Goal: Task Accomplishment & Management: Use online tool/utility

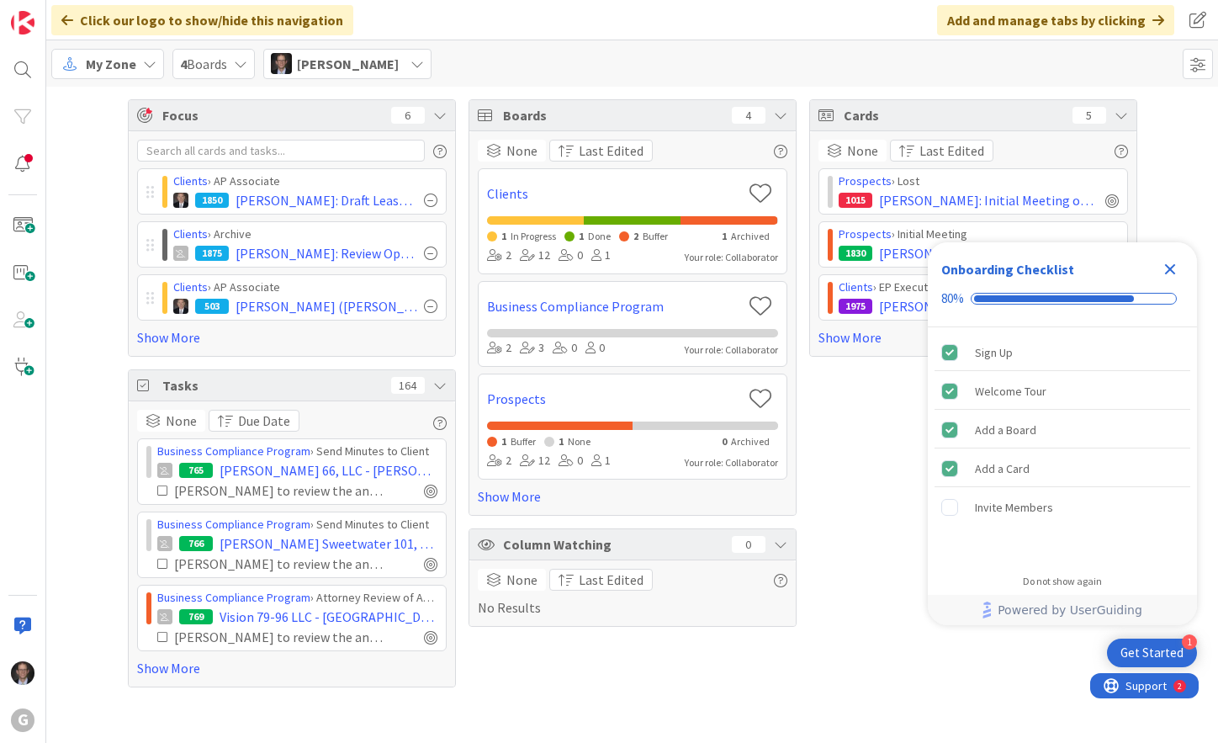
click at [119, 57] on span "My Zone" at bounding box center [111, 64] width 50 height 20
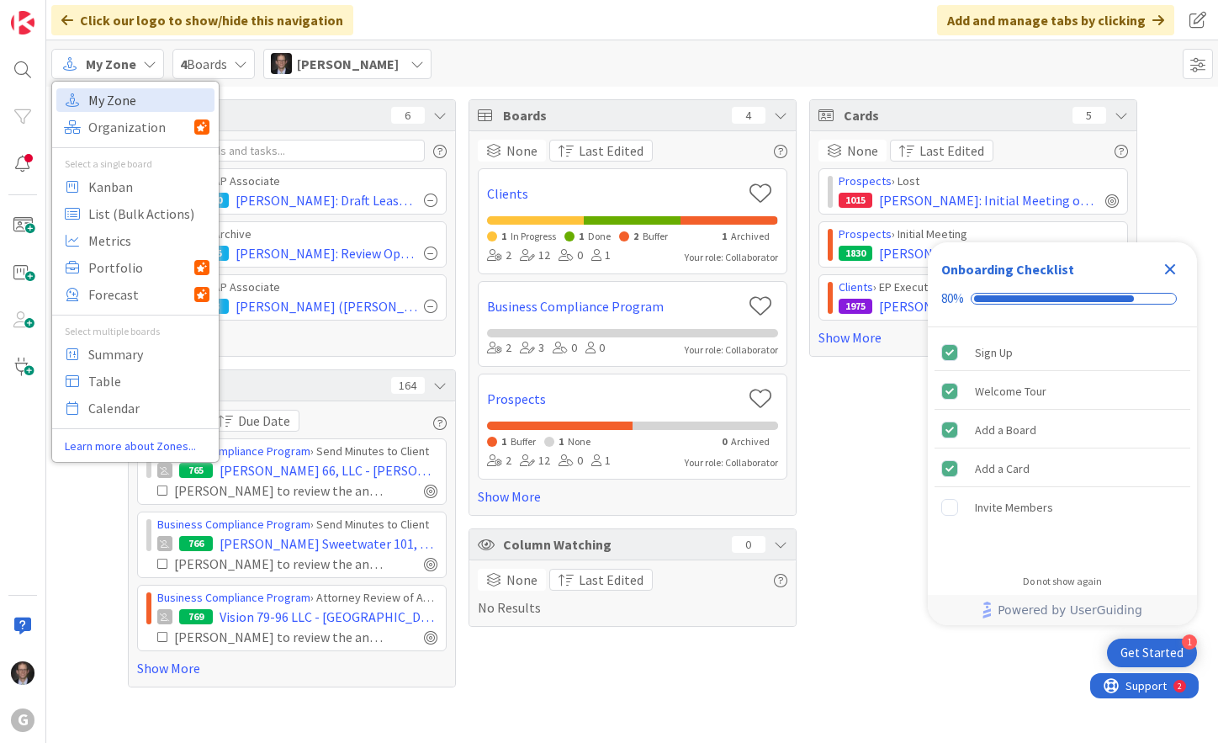
click at [106, 96] on span "My Zone" at bounding box center [148, 99] width 121 height 25
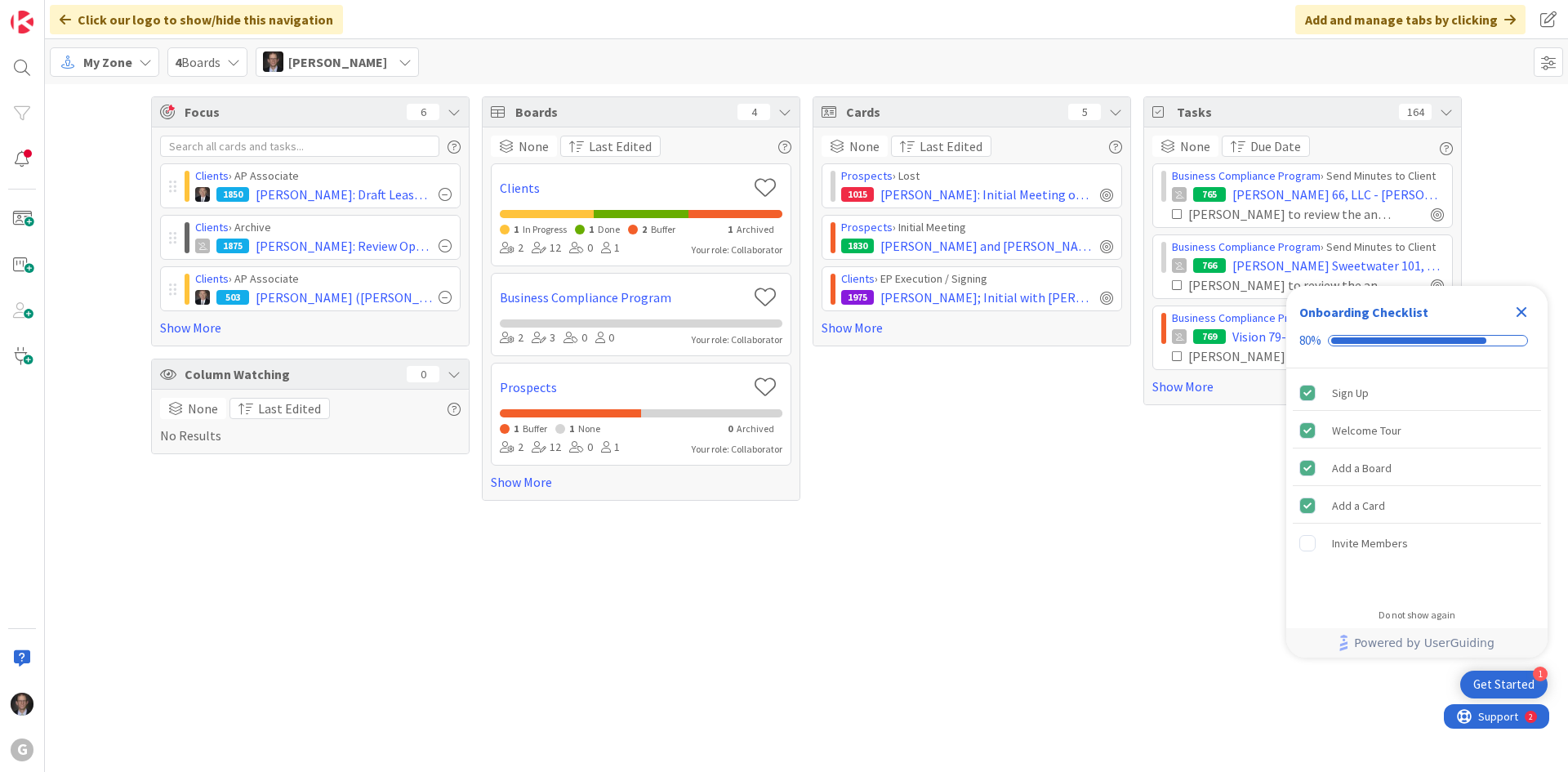
click at [1182, 309] on icon "Close Checklist" at bounding box center [1521, 312] width 19 height 19
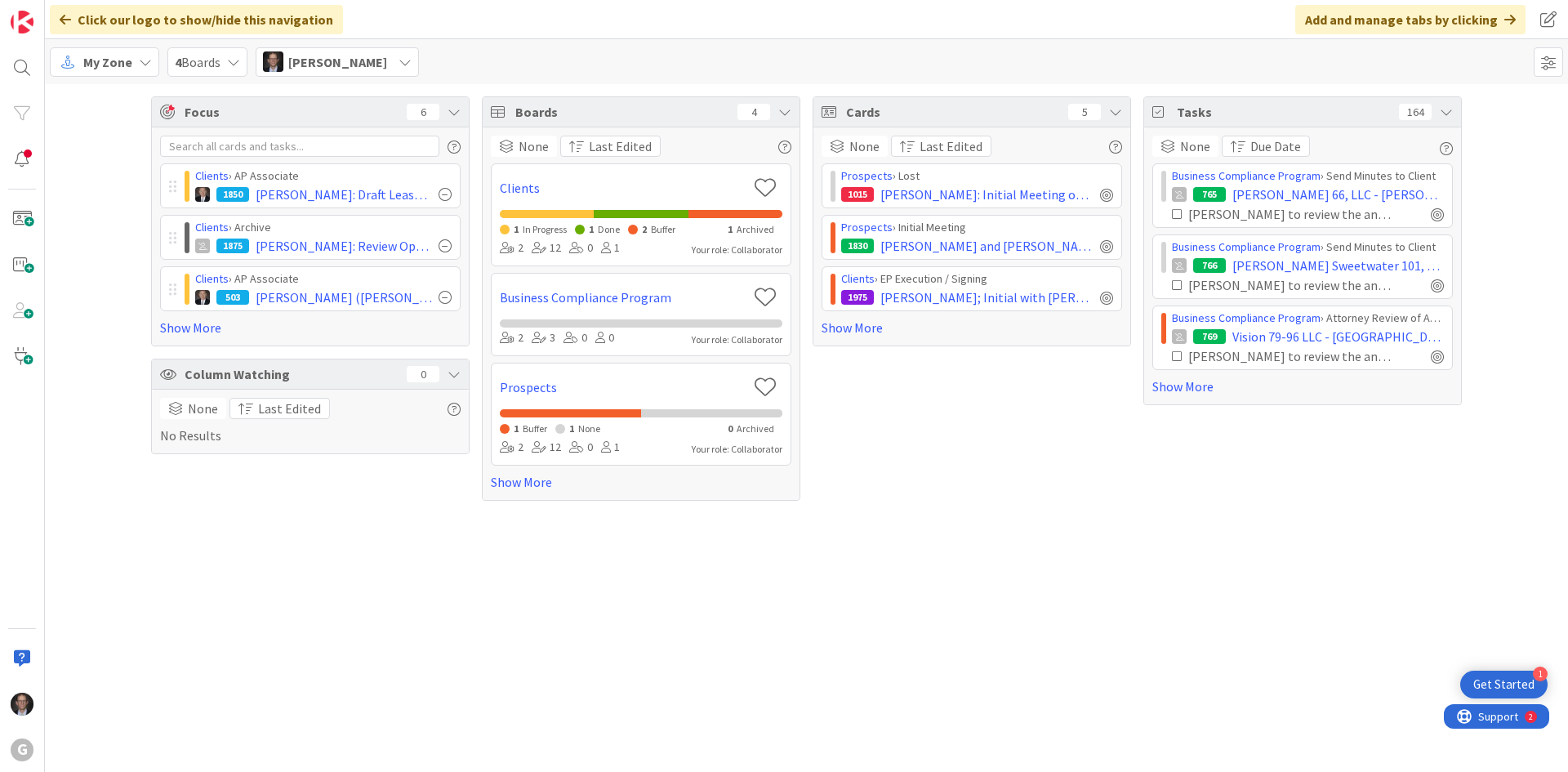
click at [102, 59] on span "My Zone" at bounding box center [108, 62] width 49 height 19
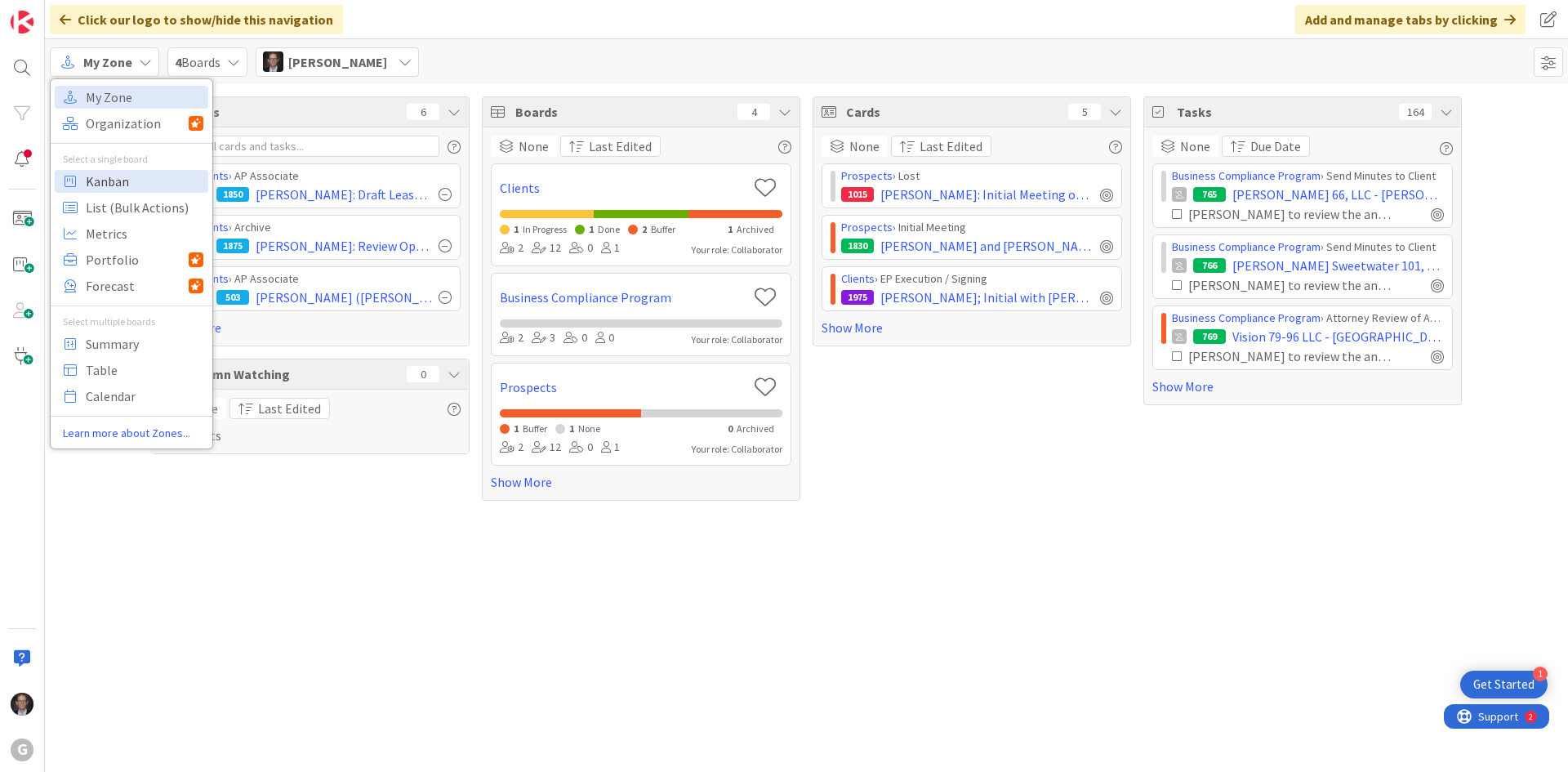
click at [97, 181] on span "Kanban" at bounding box center [144, 181] width 117 height 24
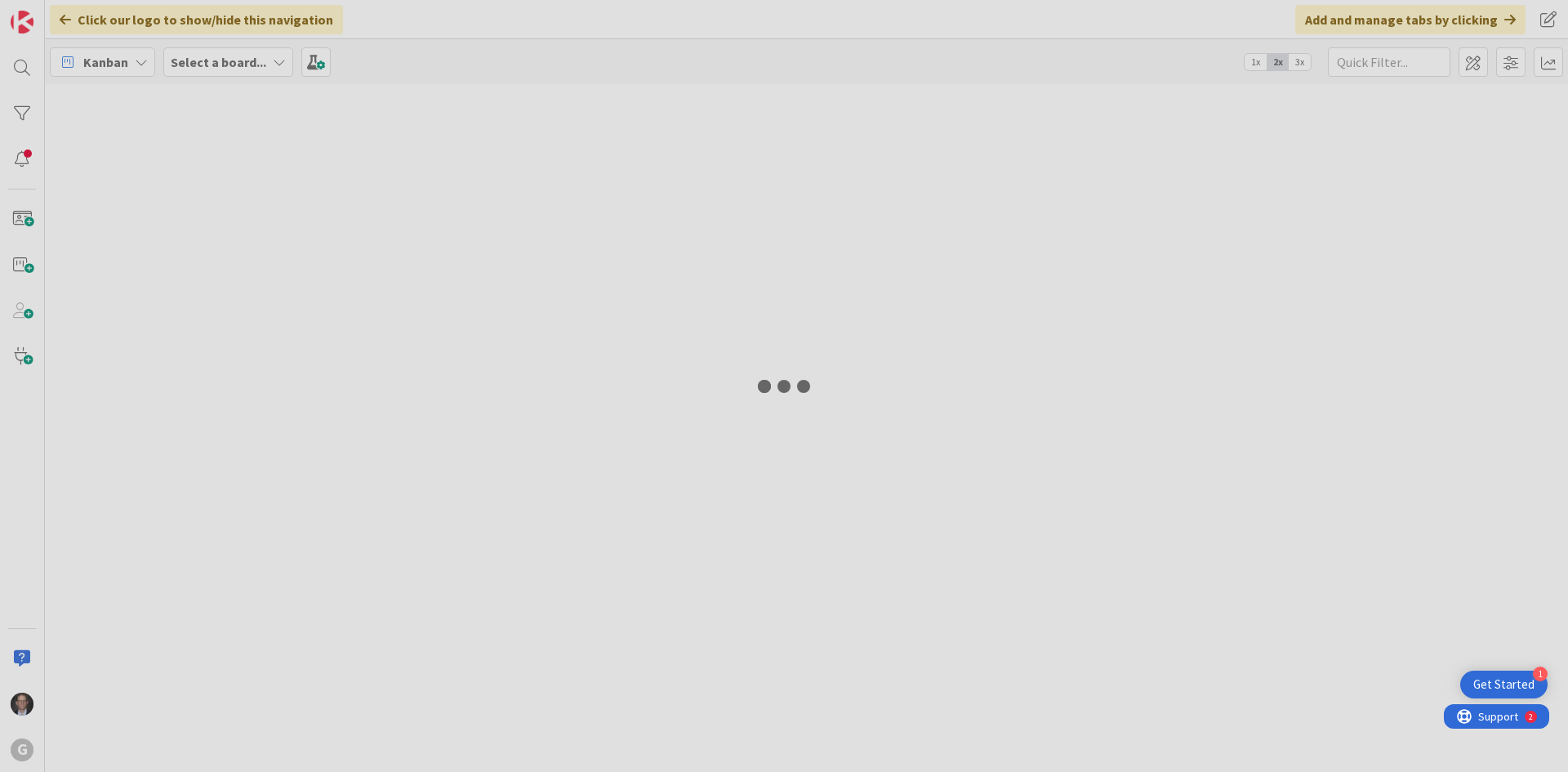
type input "Schreck"
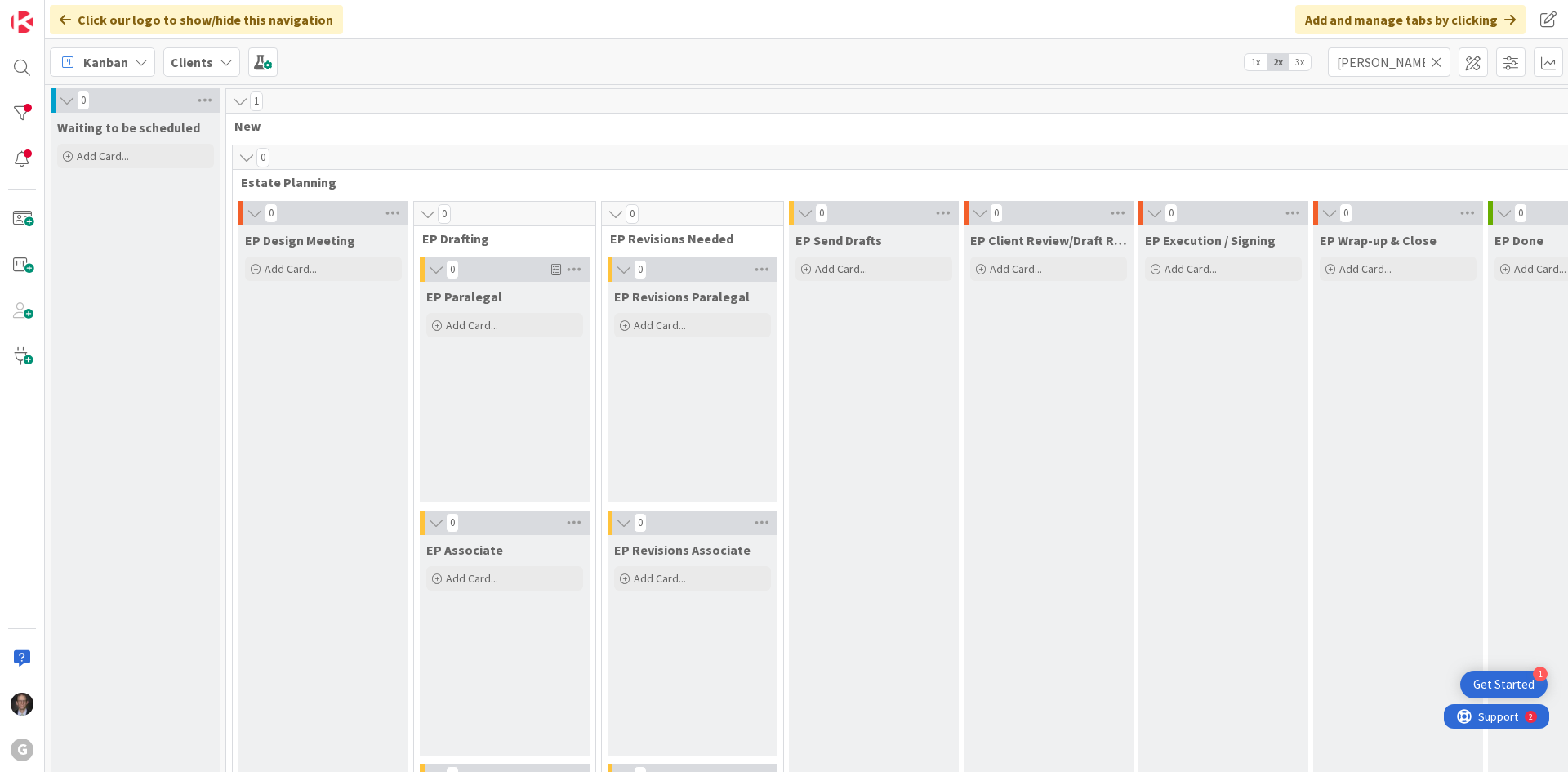
click at [1182, 65] on icon at bounding box center [1437, 61] width 12 height 15
click at [1182, 61] on input "text" at bounding box center [1389, 62] width 122 height 29
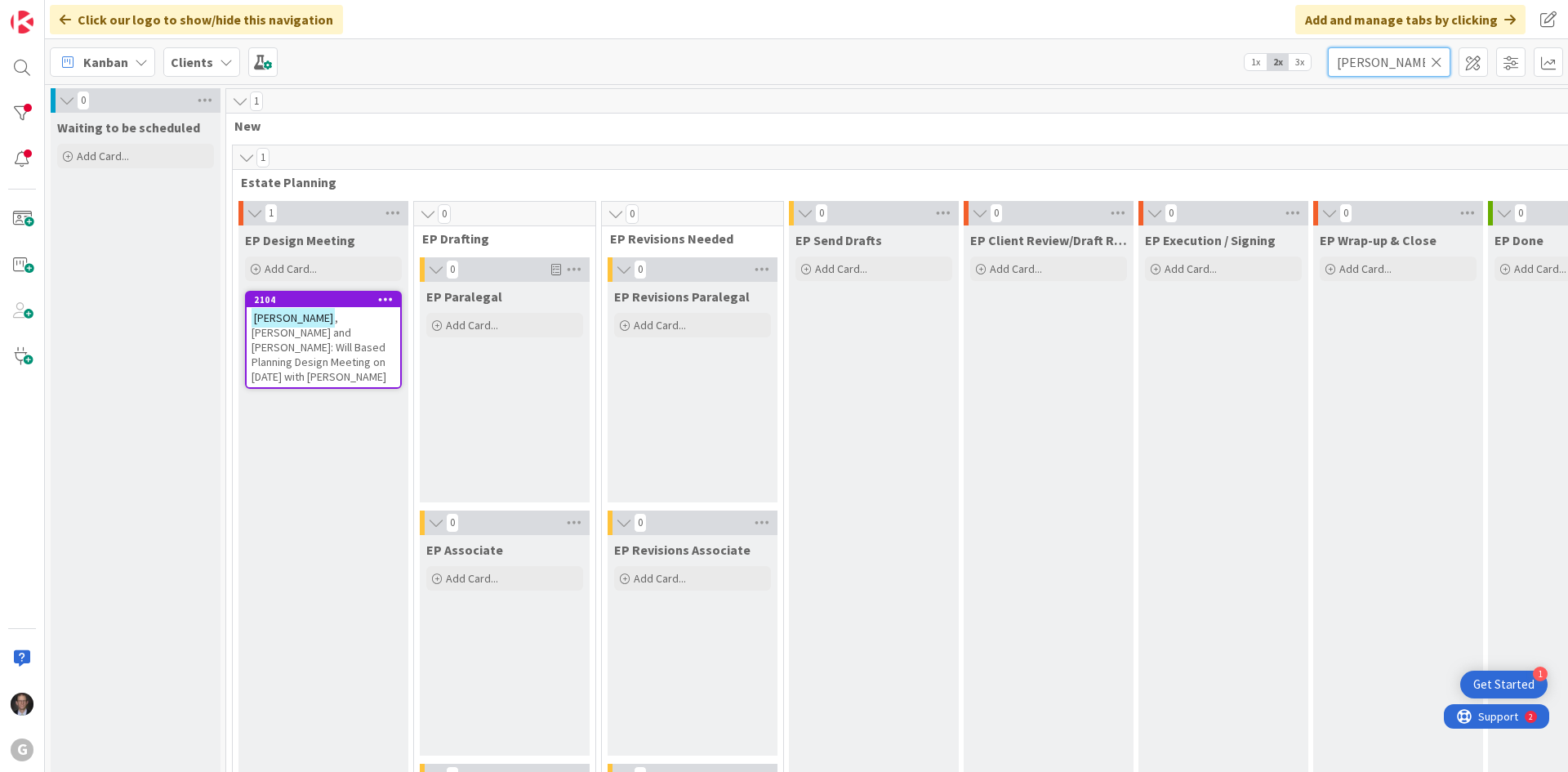
type input "Crawshaw"
click at [322, 342] on span ", Michael and Betsy: Will Based Planning Design Meeting on 9/23/25 with Joel" at bounding box center [318, 348] width 135 height 74
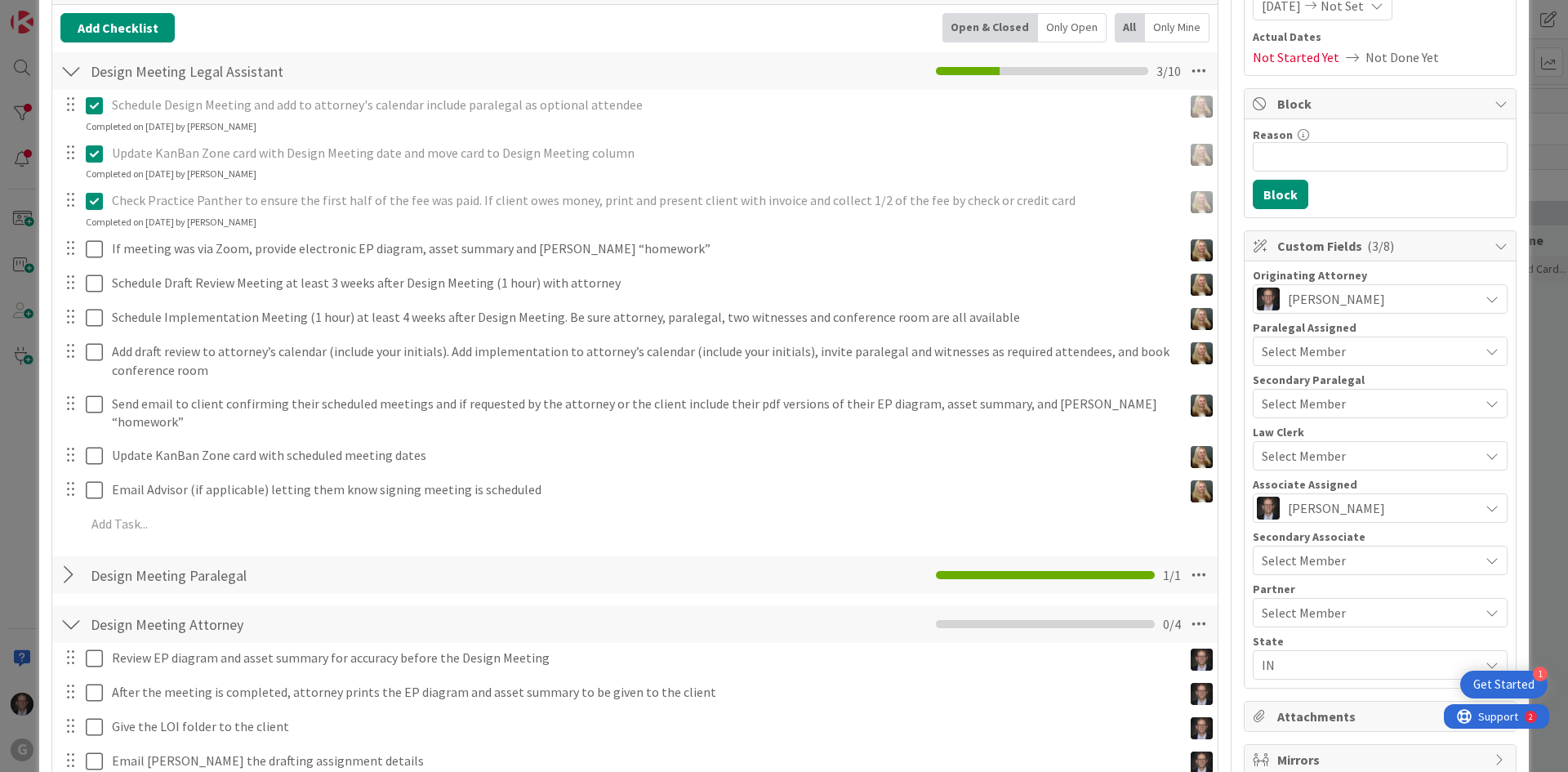
scroll to position [245, 0]
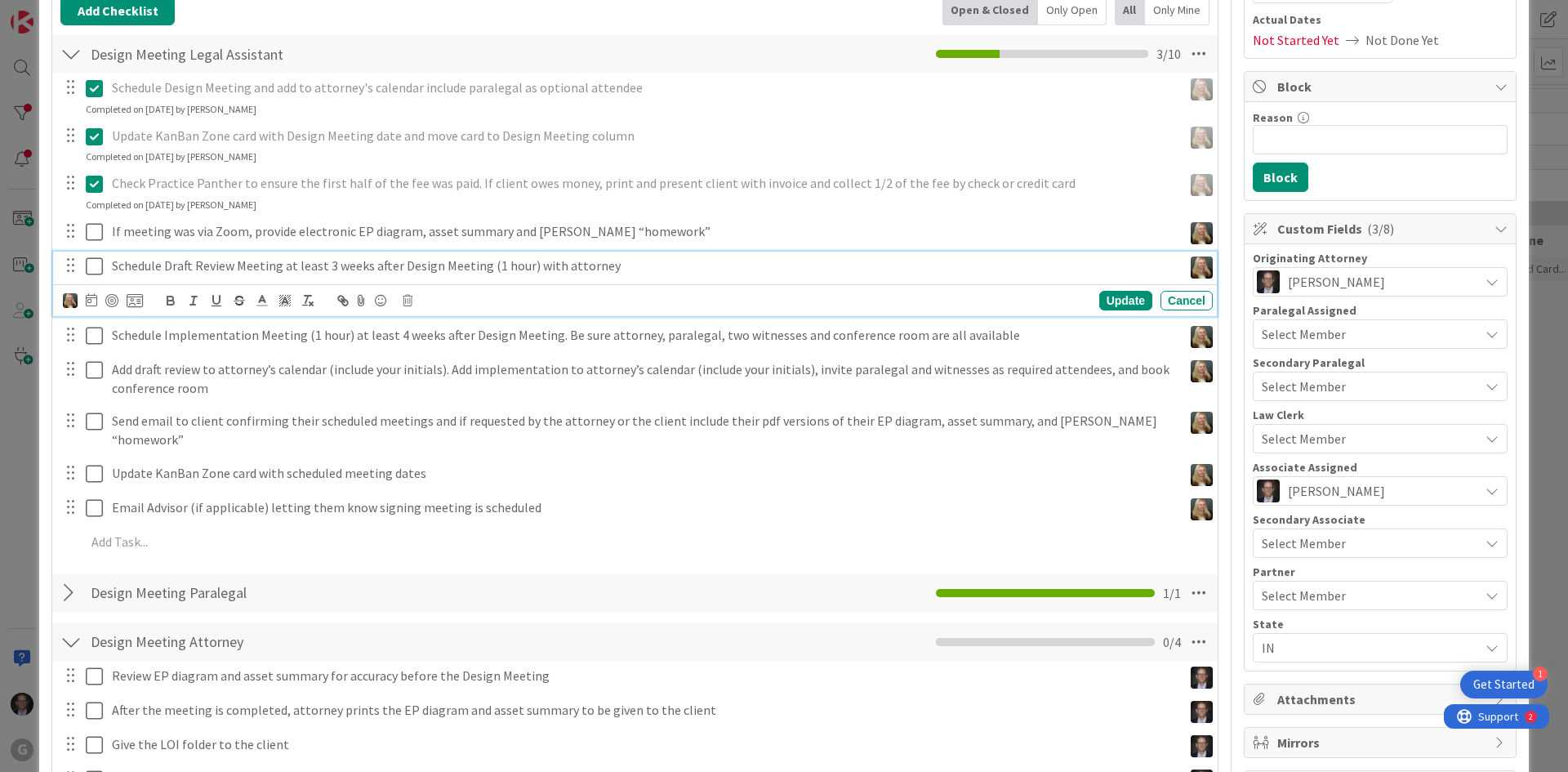
click at [152, 269] on p "Schedule Draft Review Meeting at least 3 weeks after Design Meeting (1 hour) wi…" at bounding box center [644, 265] width 1064 height 18
click at [405, 301] on icon at bounding box center [408, 301] width 10 height 12
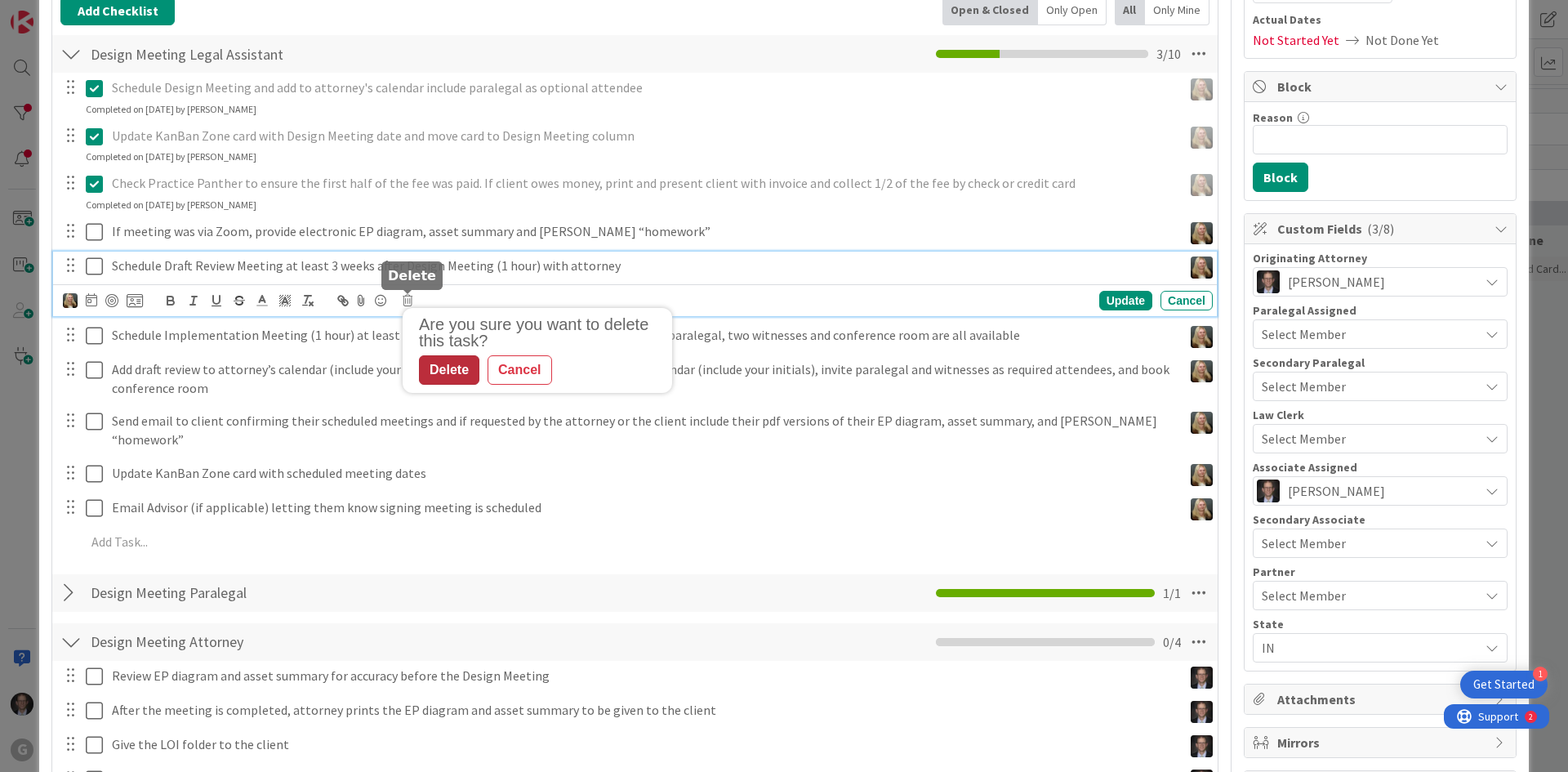
click at [439, 376] on div "Delete" at bounding box center [450, 370] width 60 height 29
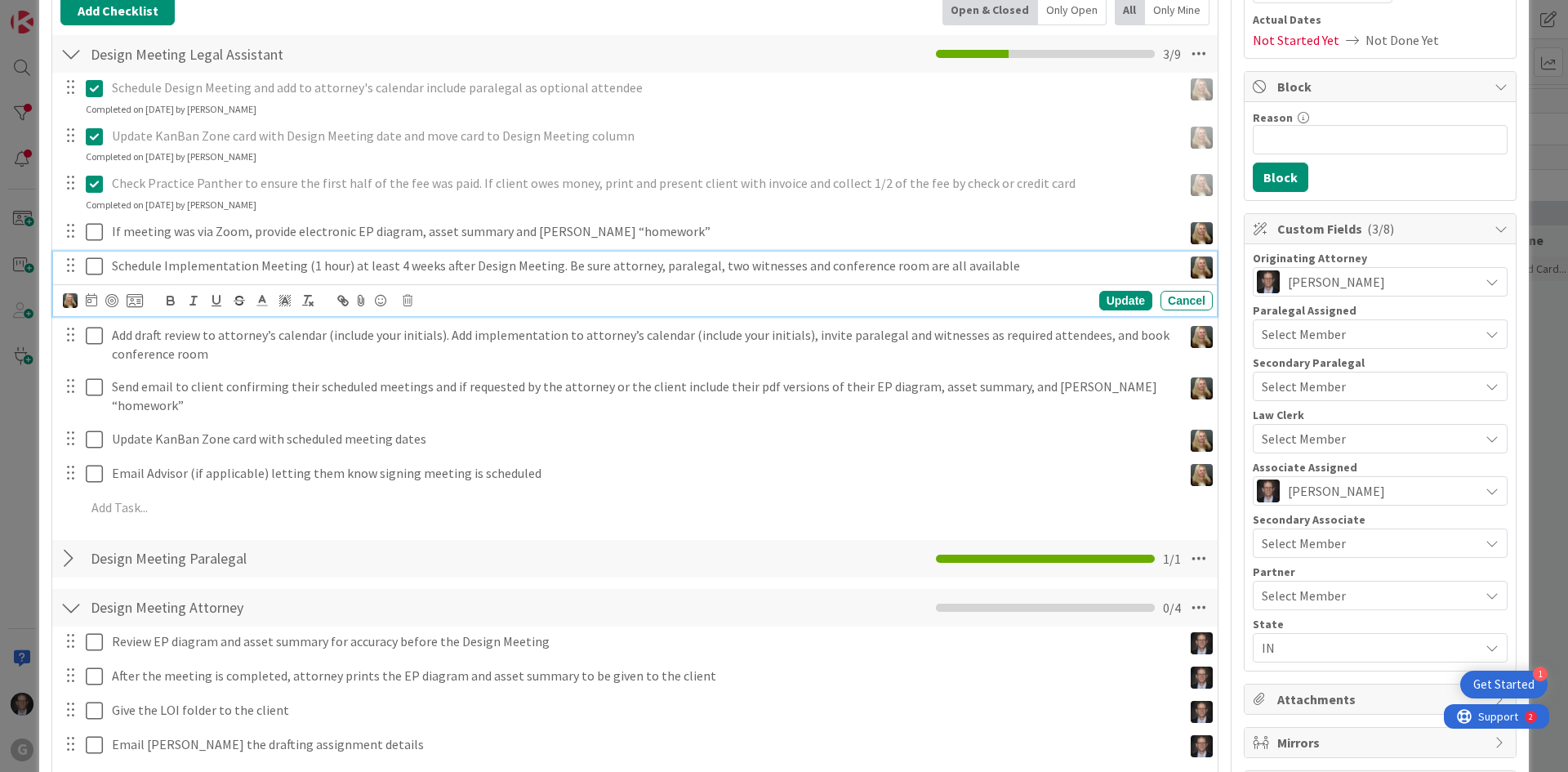
click at [92, 266] on icon at bounding box center [94, 266] width 17 height 19
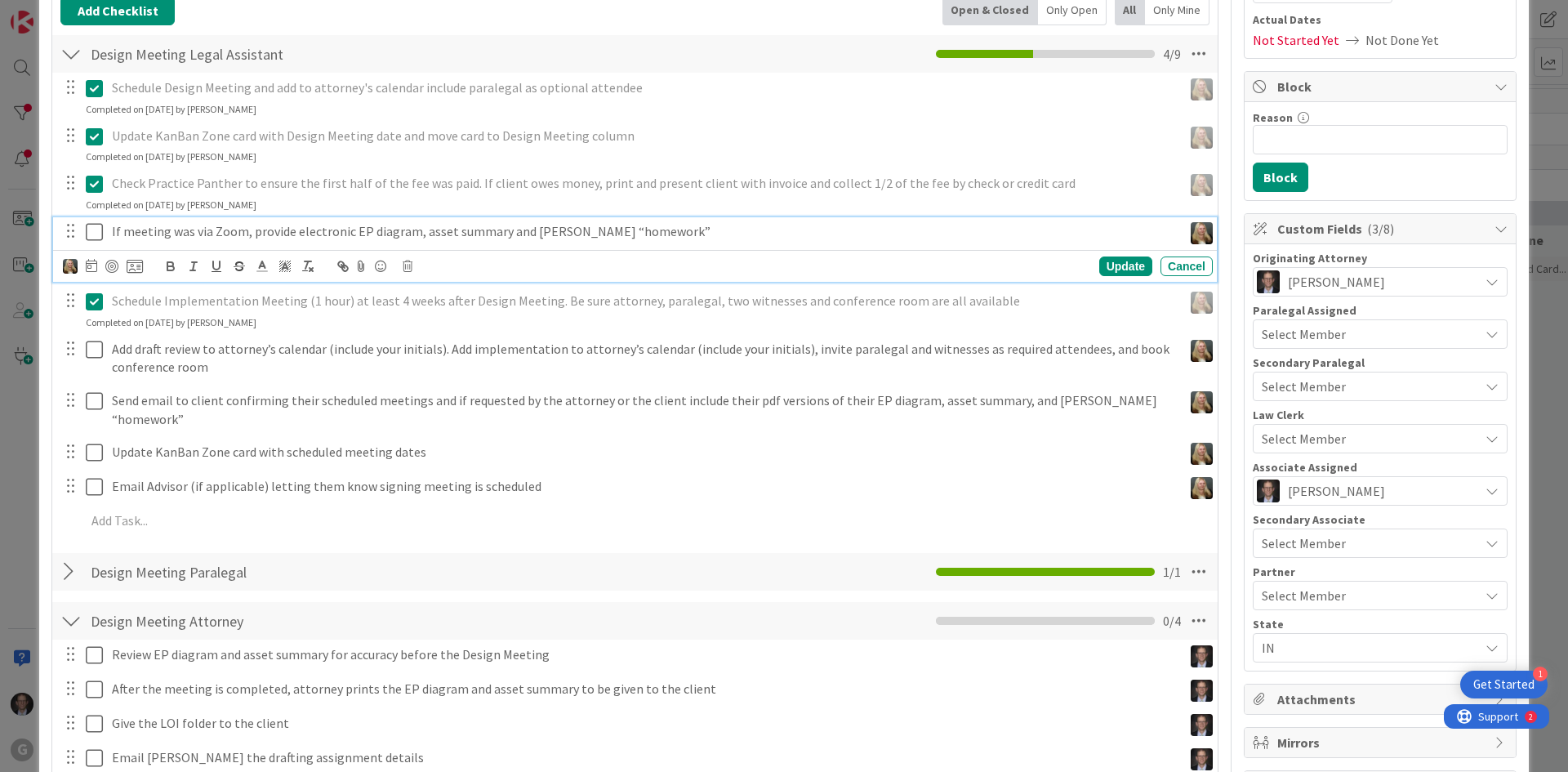
click at [229, 235] on p "If meeting was via Zoom, provide electronic EP diagram, asset summary and LOIs …" at bounding box center [644, 231] width 1064 height 18
click at [409, 264] on icon at bounding box center [408, 266] width 10 height 12
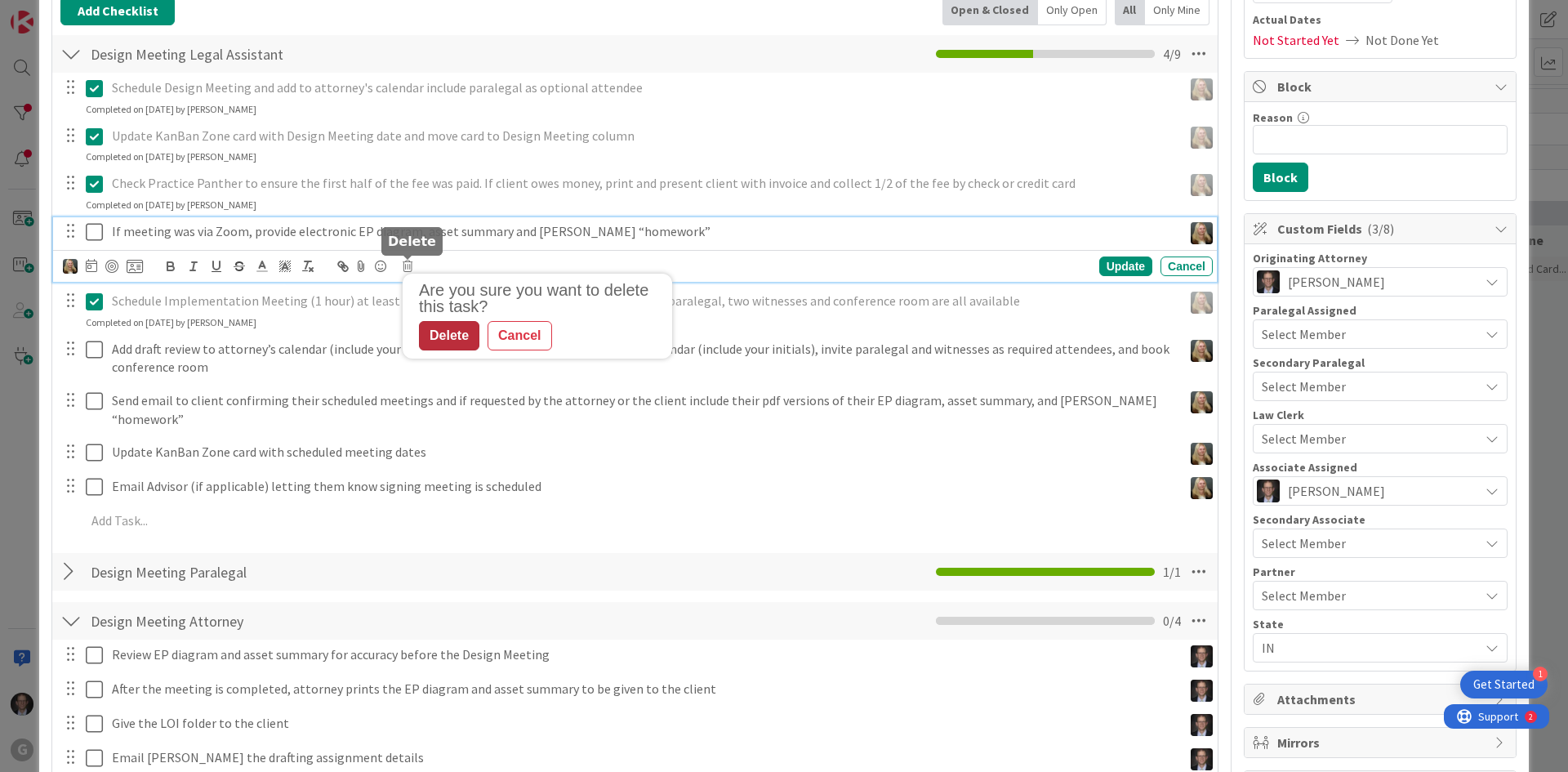
click at [442, 333] on div "Delete" at bounding box center [450, 336] width 60 height 29
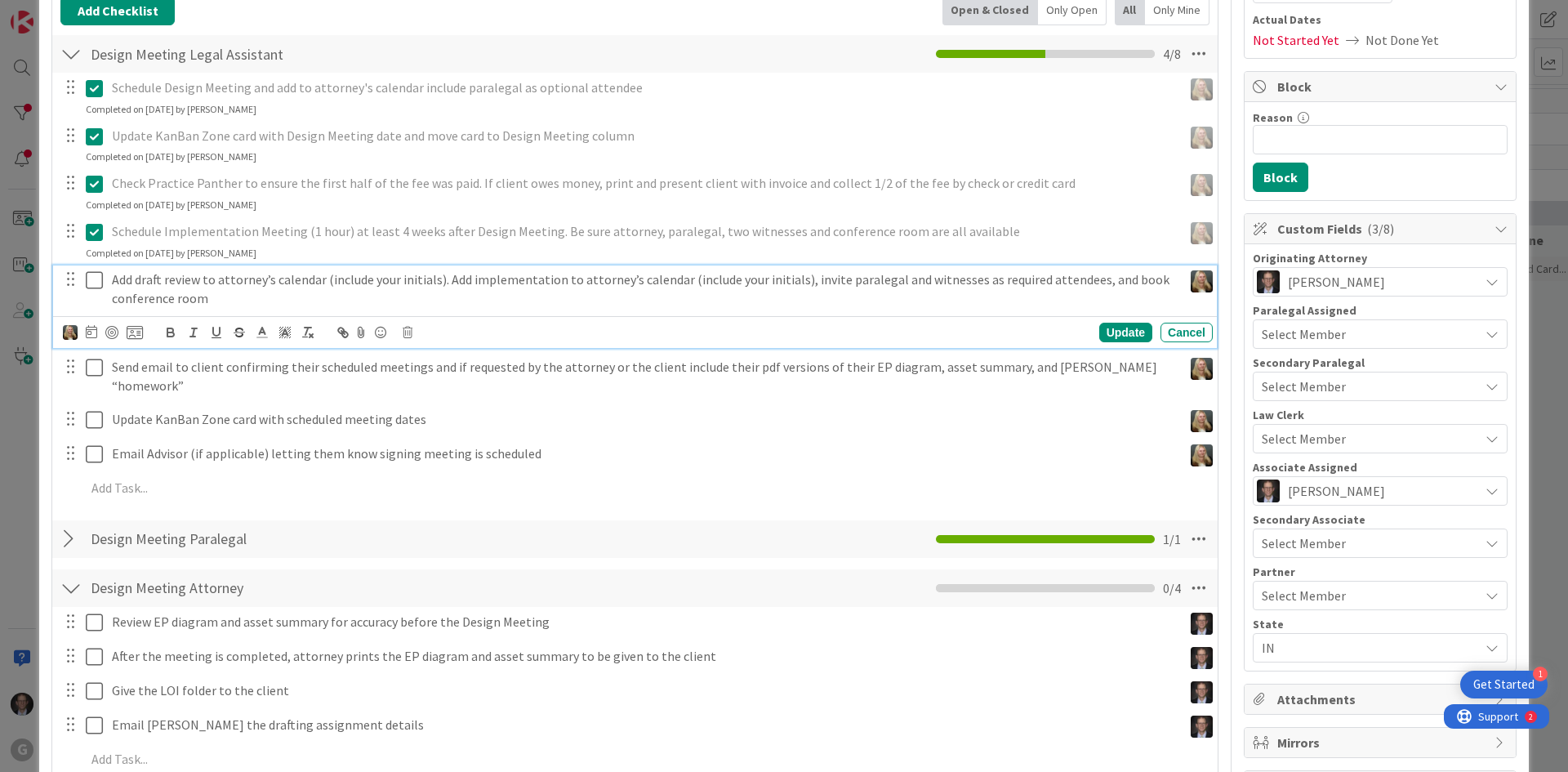
click at [279, 274] on p "Add draft review to attorney’s calendar (include your initials). Add implementa…" at bounding box center [644, 288] width 1064 height 37
click at [410, 332] on icon at bounding box center [408, 332] width 10 height 12
click at [458, 392] on div "Delete" at bounding box center [450, 402] width 60 height 29
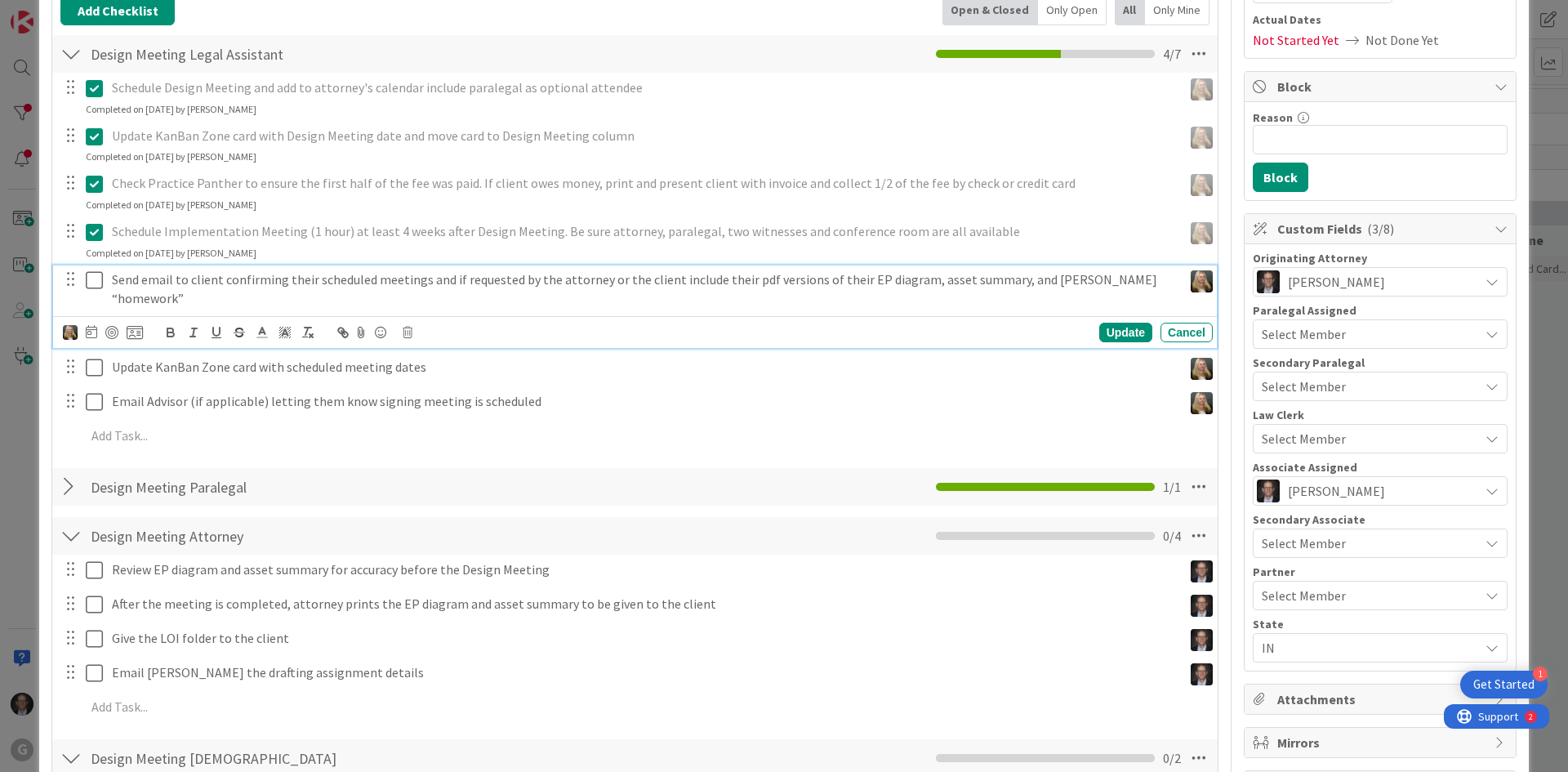
click at [242, 281] on p "Send email to client confirming their scheduled meetings and if requested by th…" at bounding box center [644, 288] width 1064 height 37
click at [404, 326] on icon at bounding box center [408, 332] width 10 height 12
click at [444, 387] on div "Delete" at bounding box center [450, 402] width 60 height 29
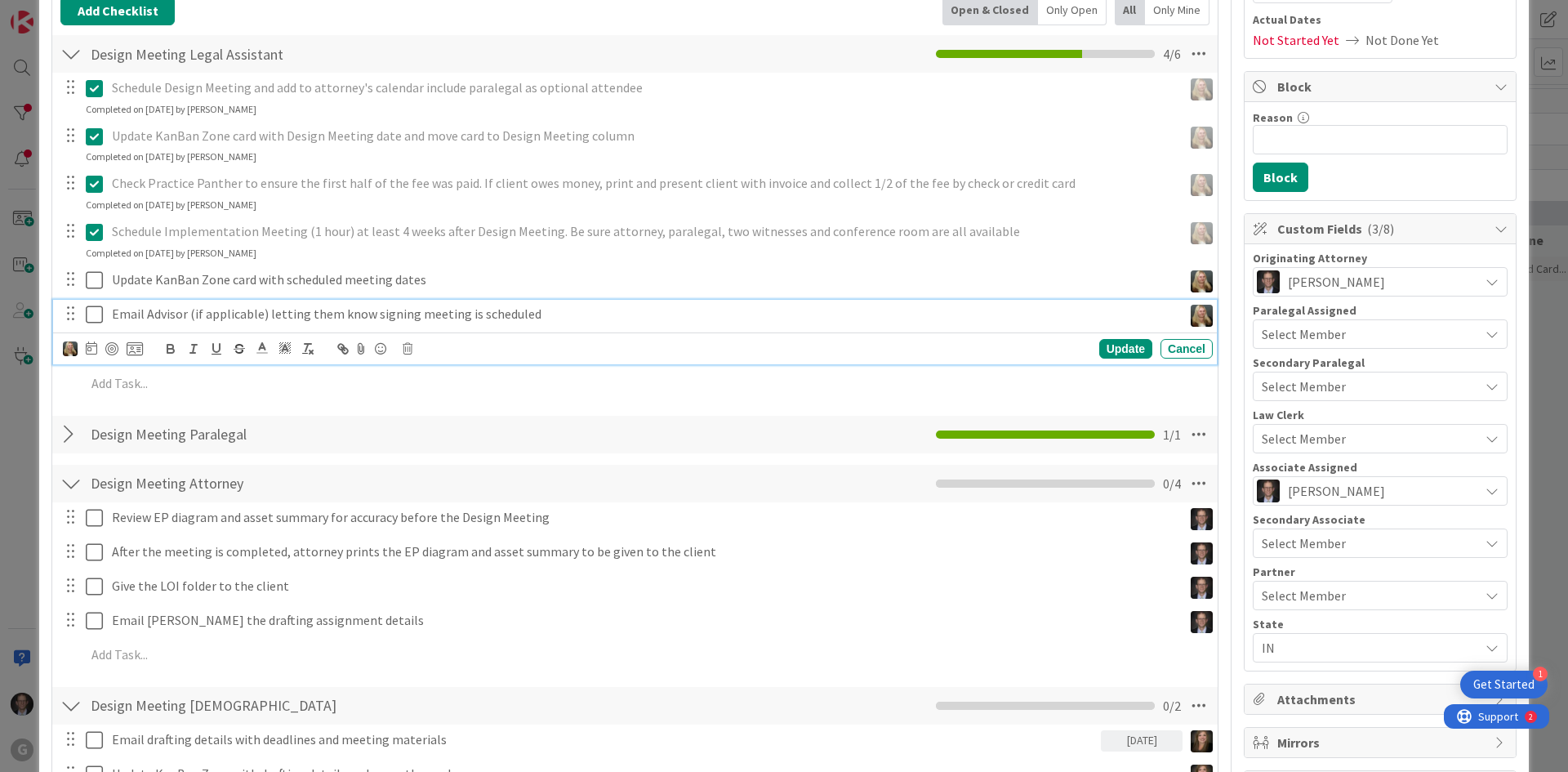
click at [301, 314] on p "Email Advisor (if applicable) letting them know signing meeting is scheduled" at bounding box center [644, 314] width 1064 height 18
click at [410, 352] on icon at bounding box center [408, 349] width 10 height 12
click at [454, 419] on div "Delete" at bounding box center [450, 419] width 60 height 29
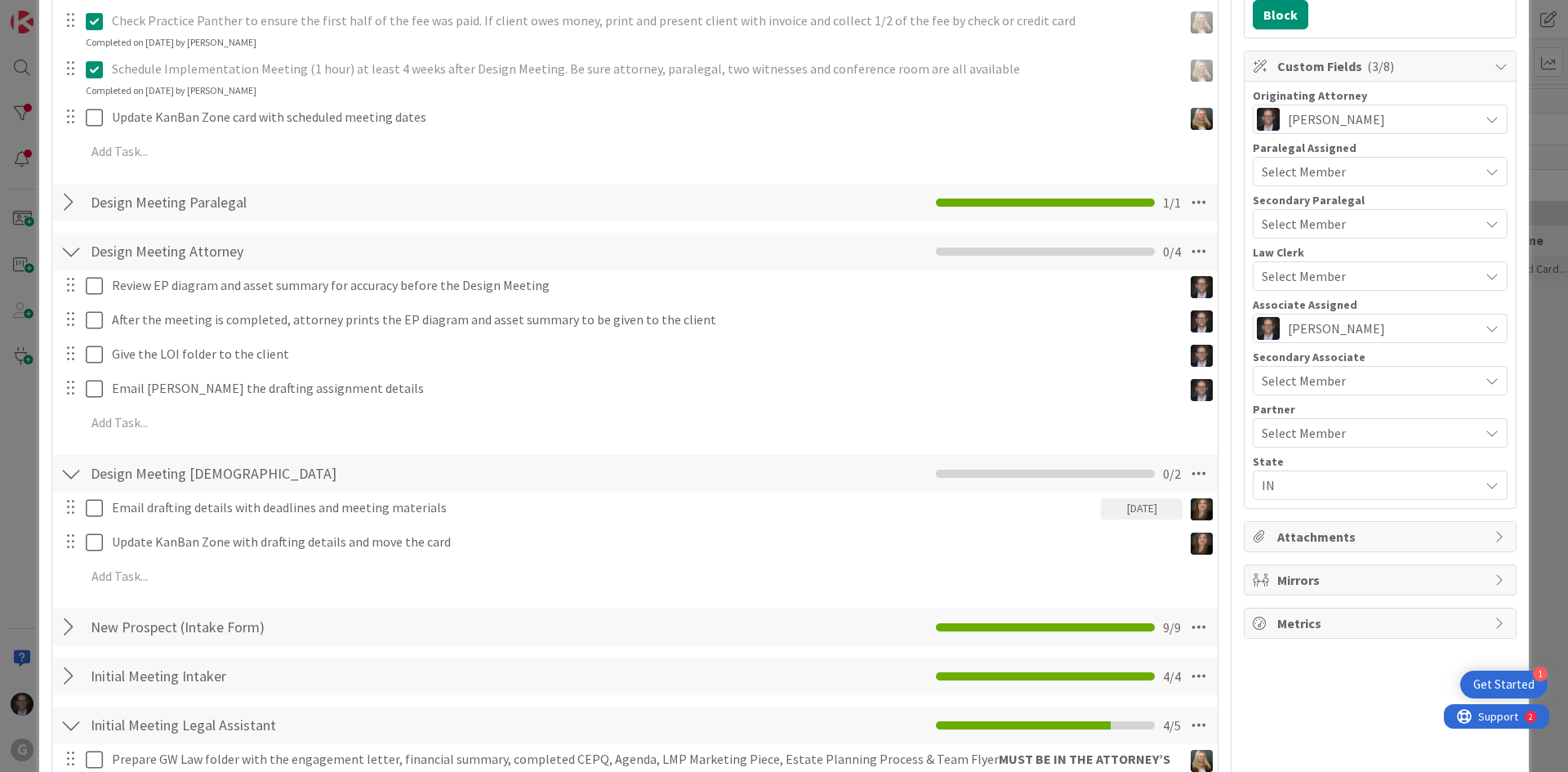
scroll to position [409, 0]
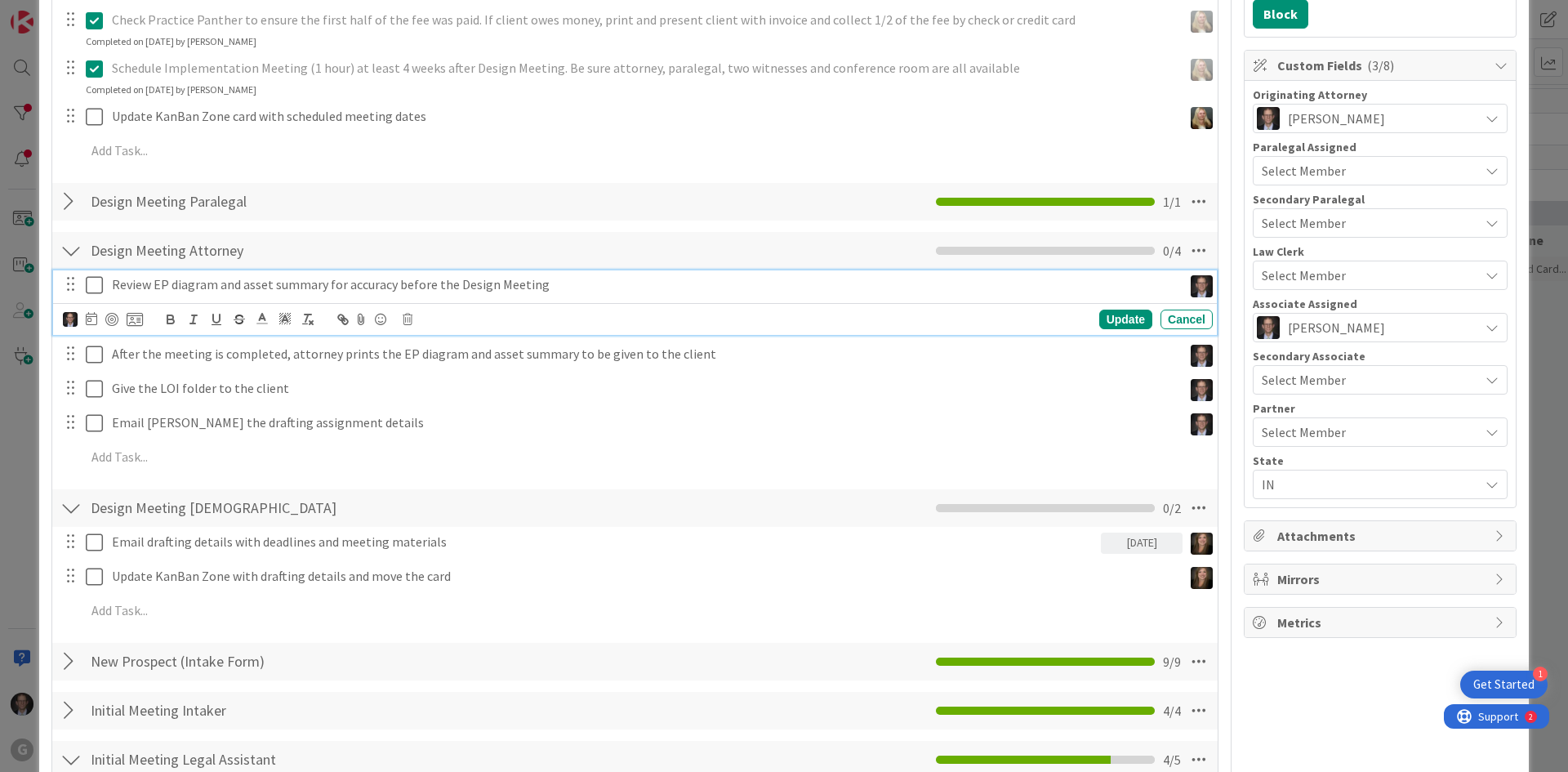
click at [97, 285] on icon at bounding box center [94, 285] width 17 height 19
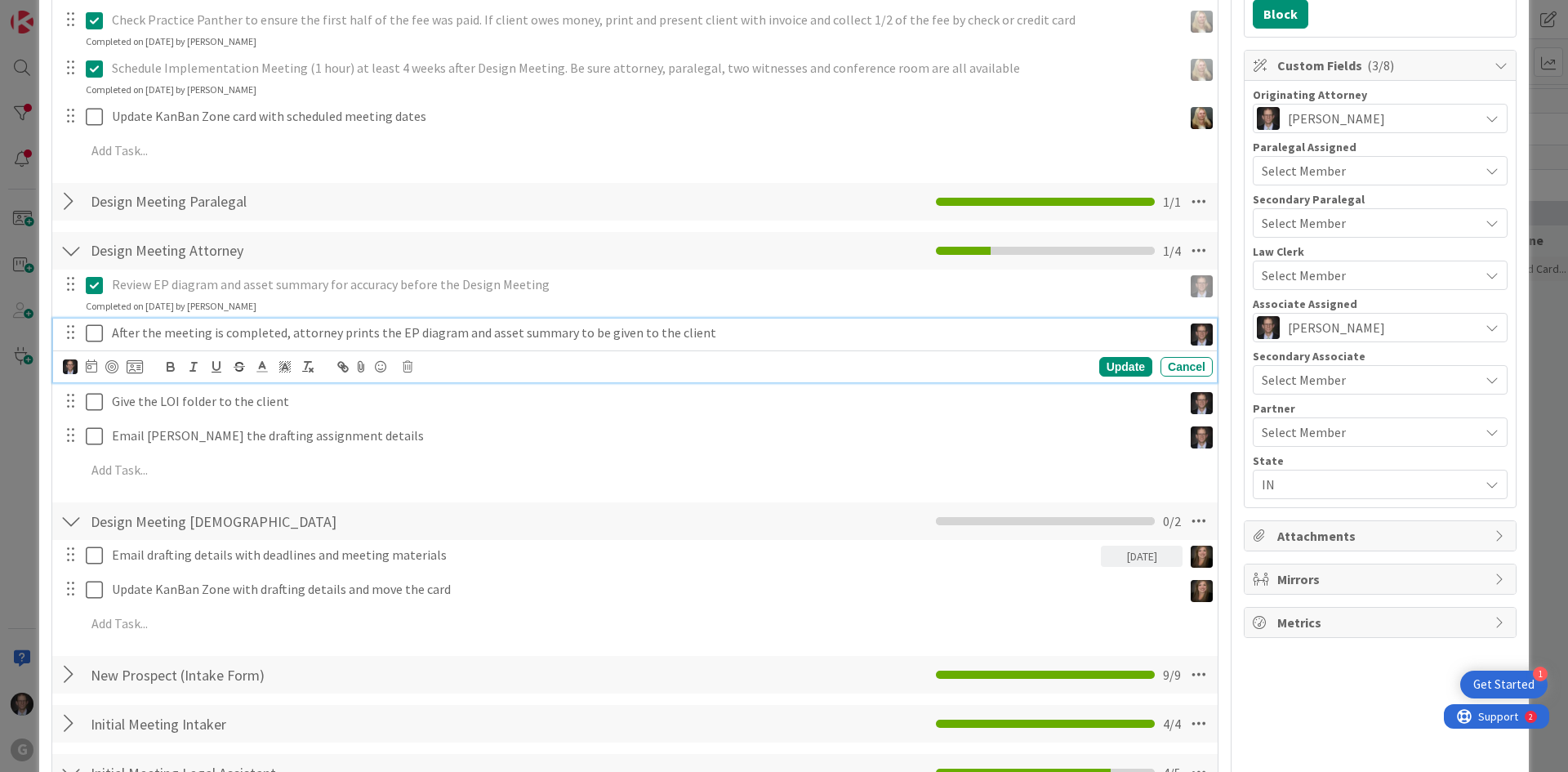
click at [94, 332] on icon at bounding box center [94, 333] width 17 height 19
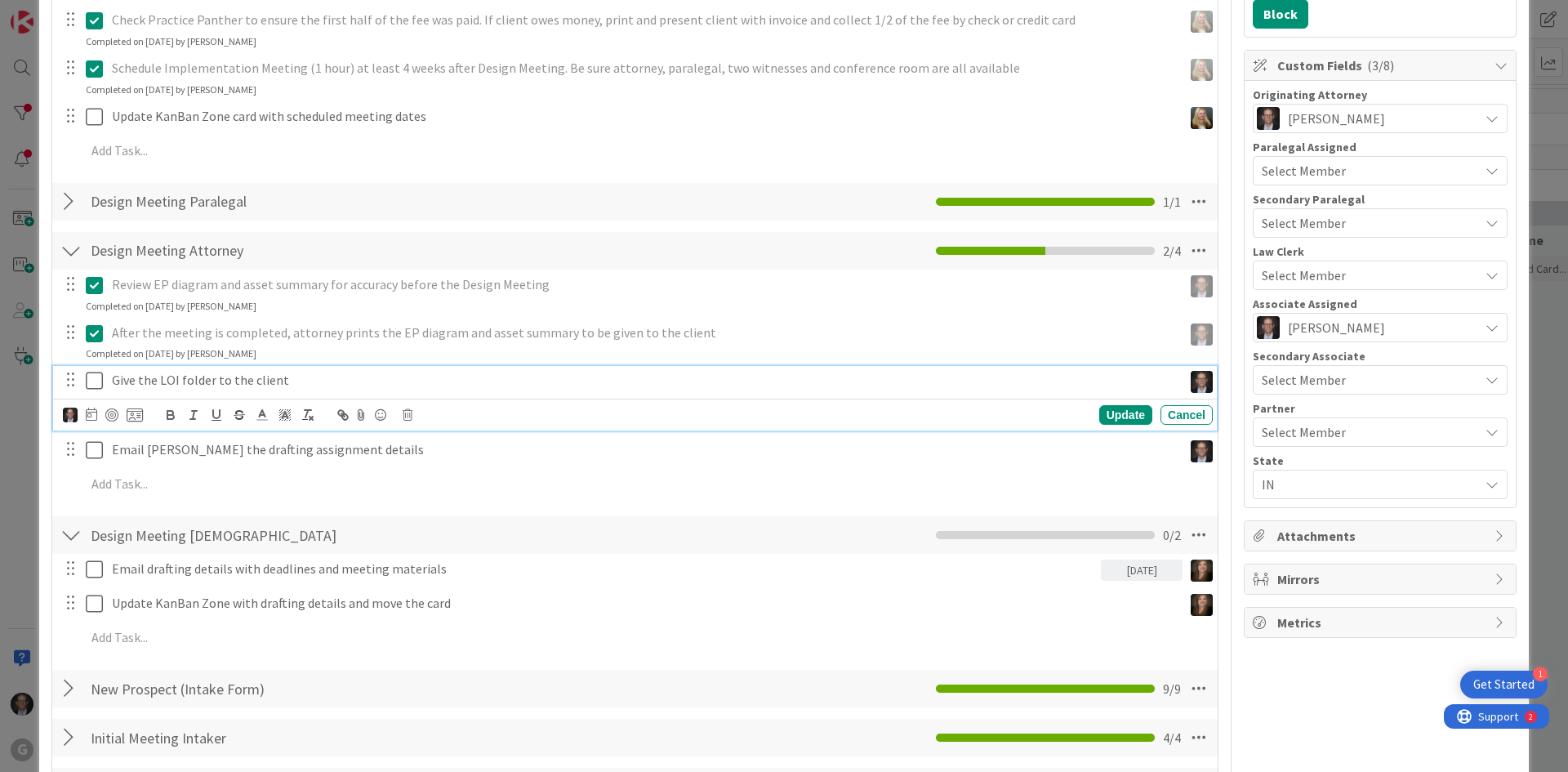
click at [96, 384] on icon at bounding box center [94, 381] width 17 height 19
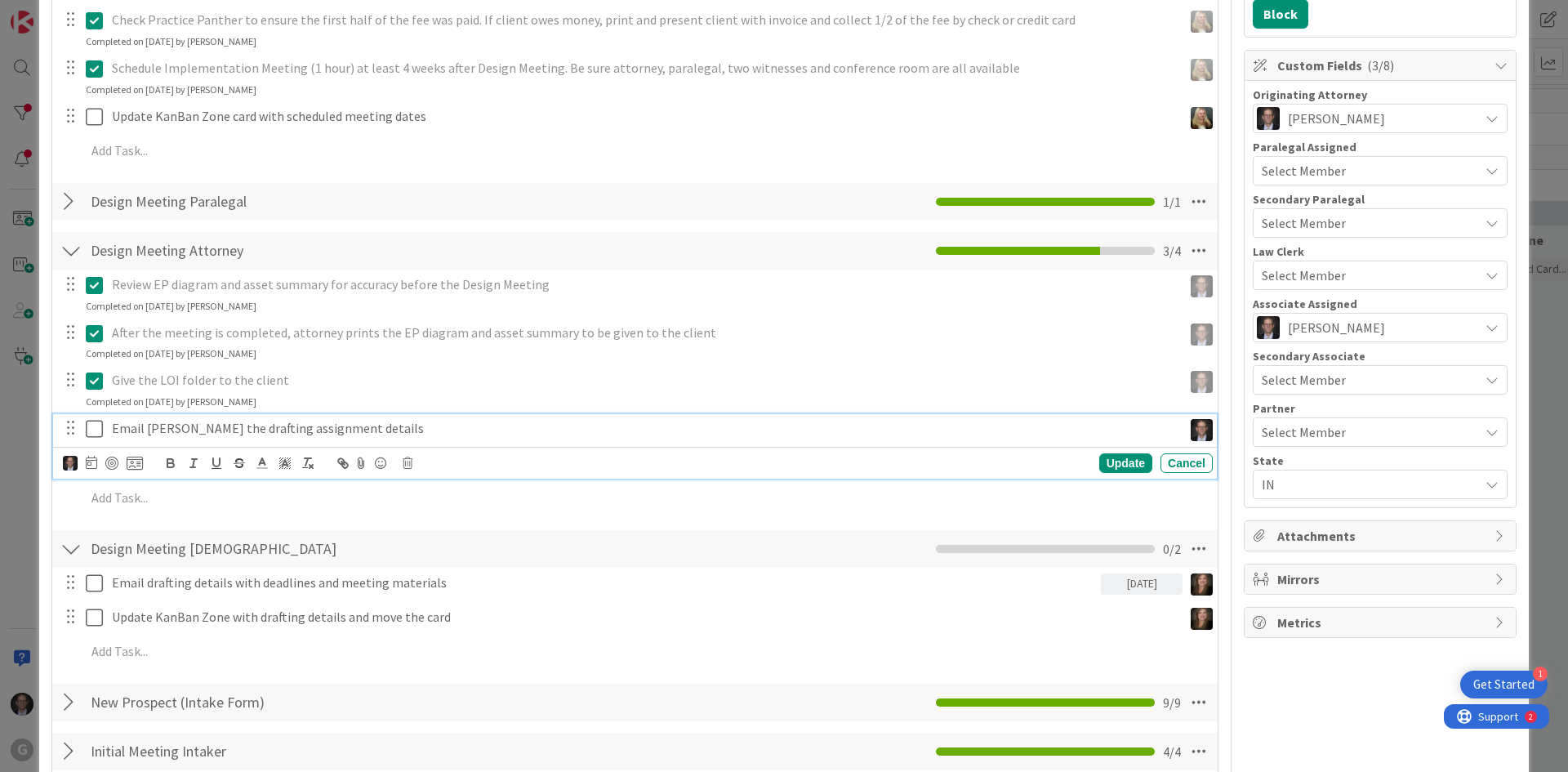
click at [97, 431] on icon at bounding box center [94, 429] width 17 height 19
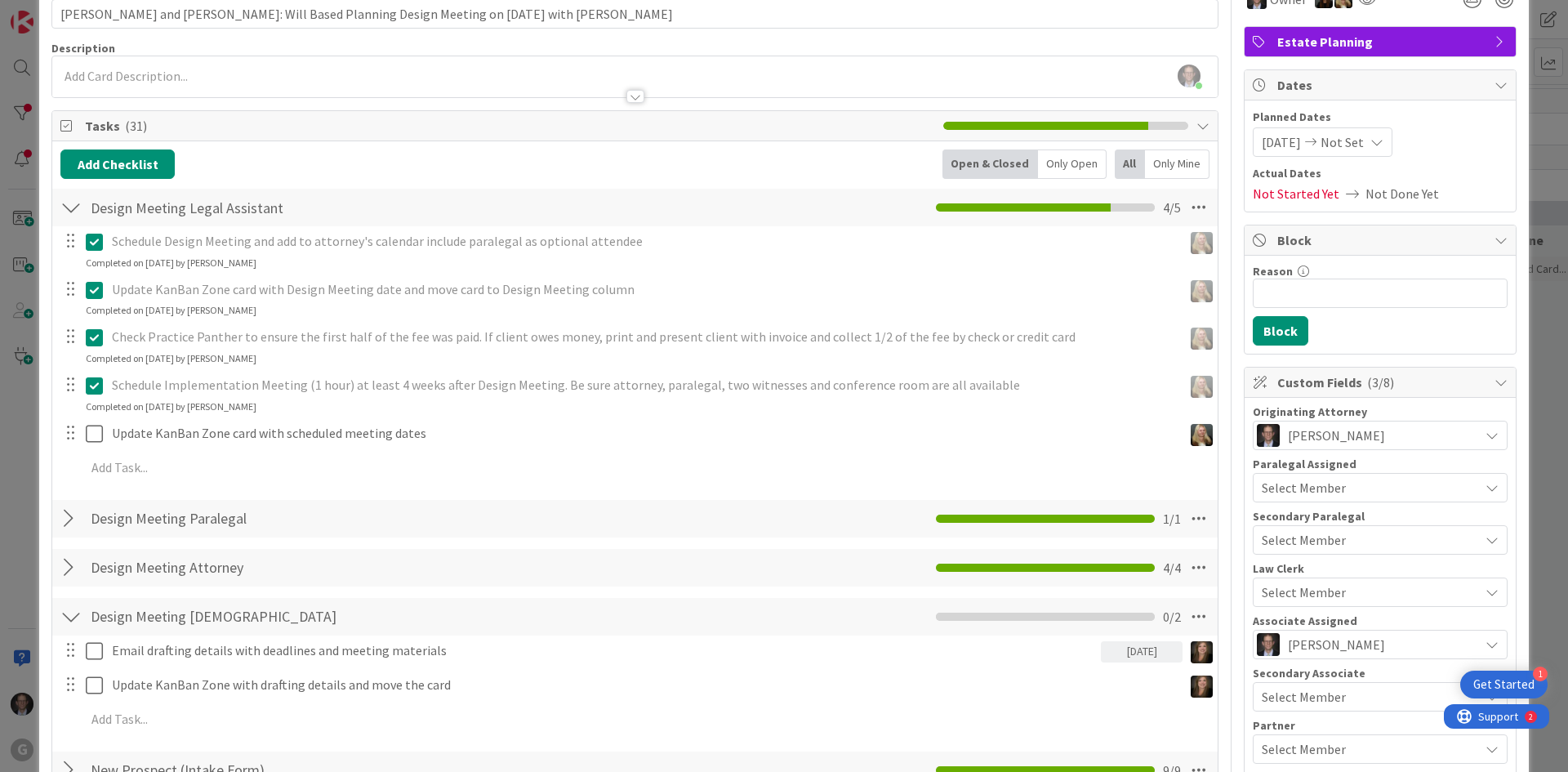
scroll to position [0, 0]
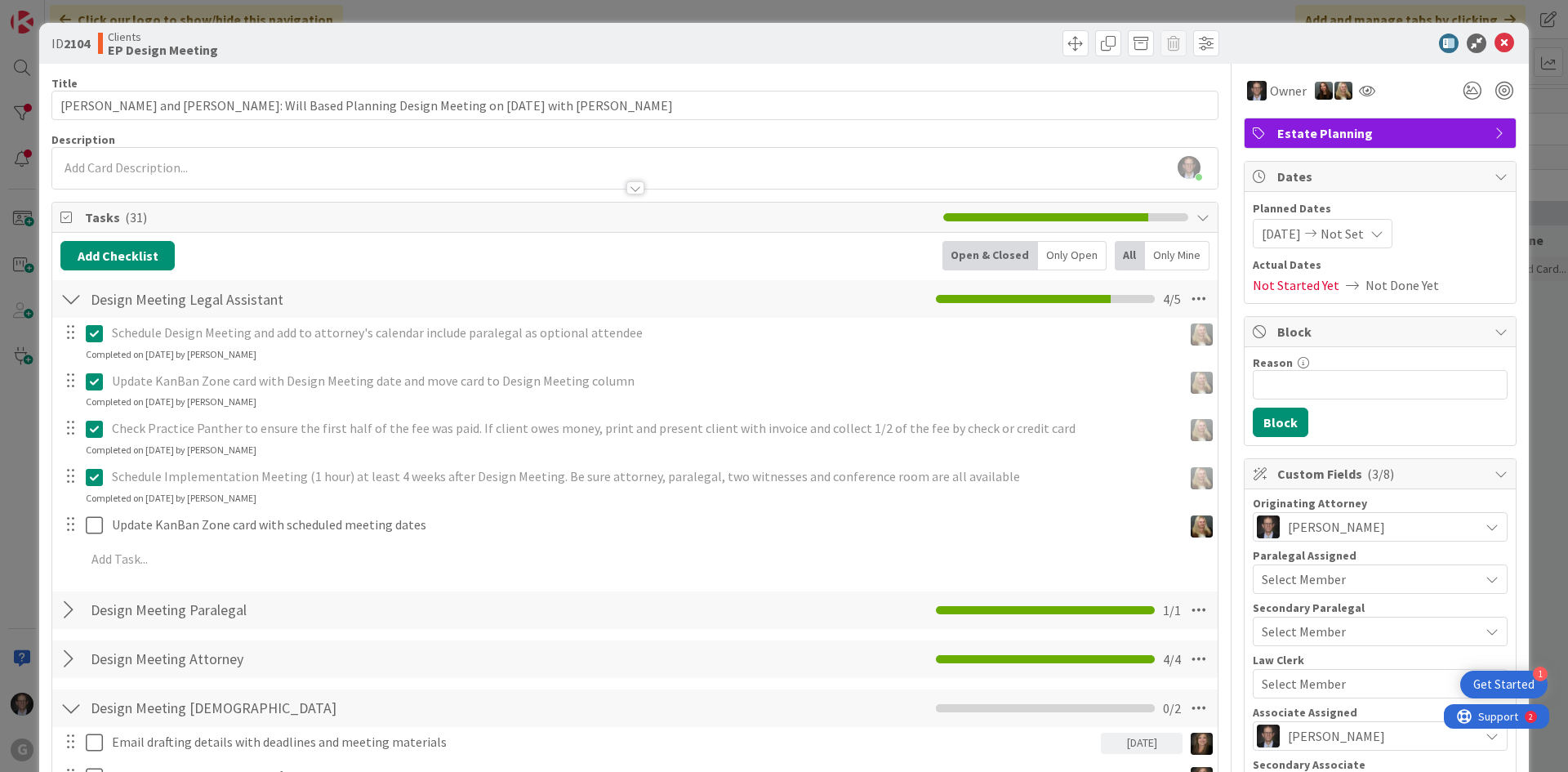
click at [214, 165] on div "Joel Thorp joined 4 m ago" at bounding box center [635, 168] width 1165 height 41
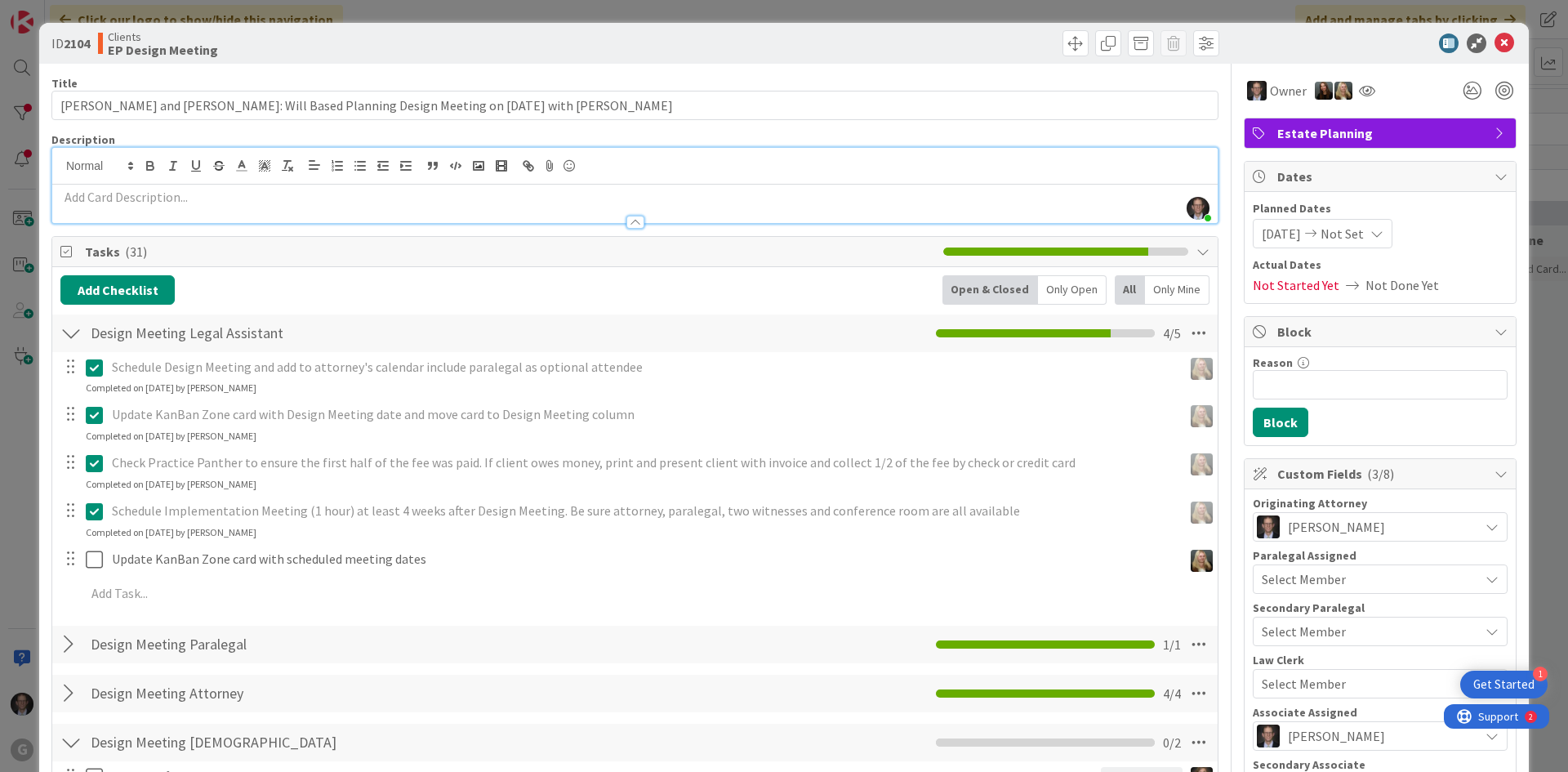
paste div
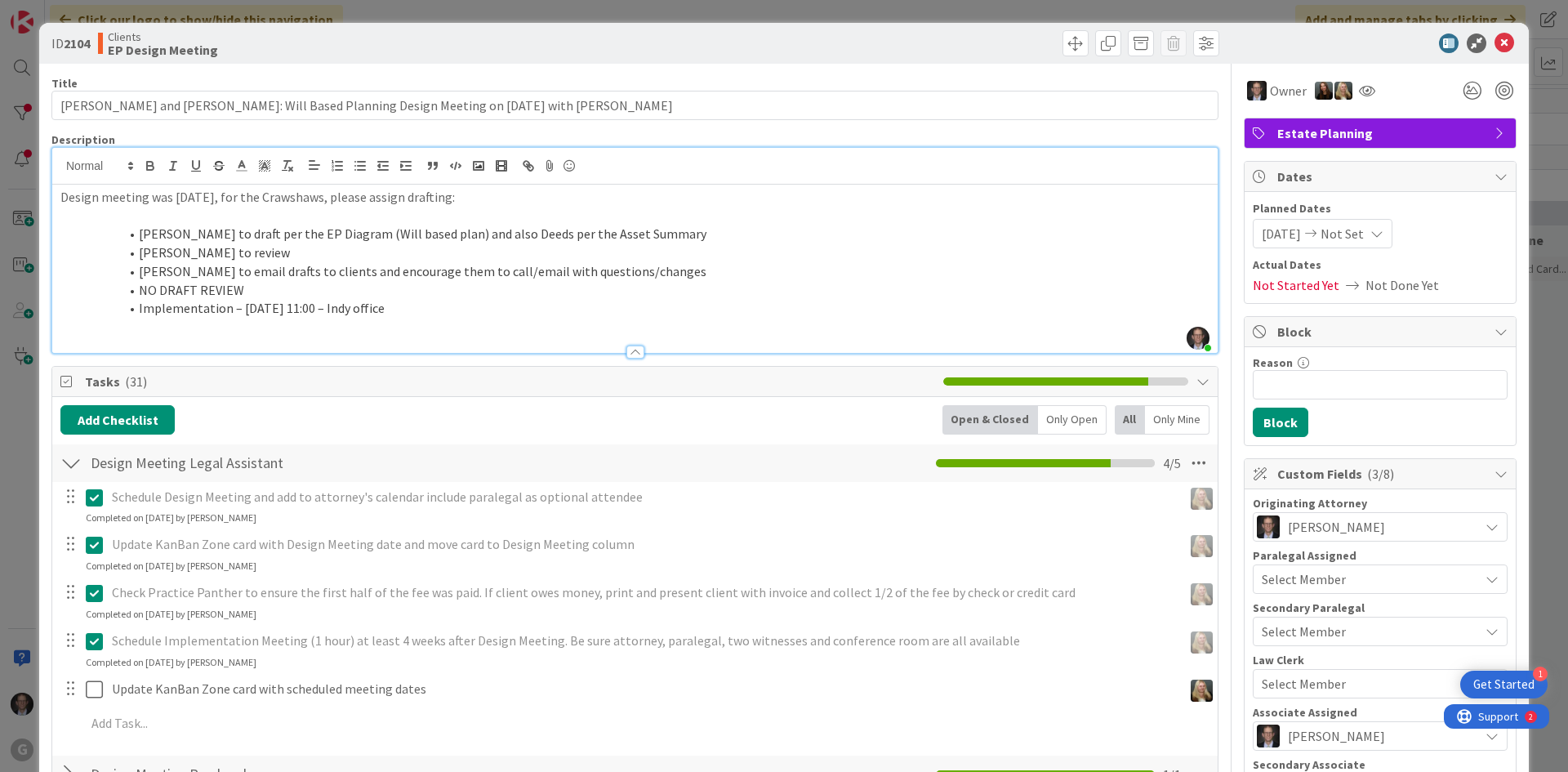
click at [61, 195] on p "Design meeting was today, for the Crawshaws, please assign drafting:" at bounding box center [635, 196] width 1150 height 18
click at [141, 235] on li "Amanda to draft per the EP Diagram (Will based plan) and also Deeds per the Ass…" at bounding box center [644, 233] width 1129 height 18
click at [1182, 44] on icon at bounding box center [1504, 43] width 19 height 19
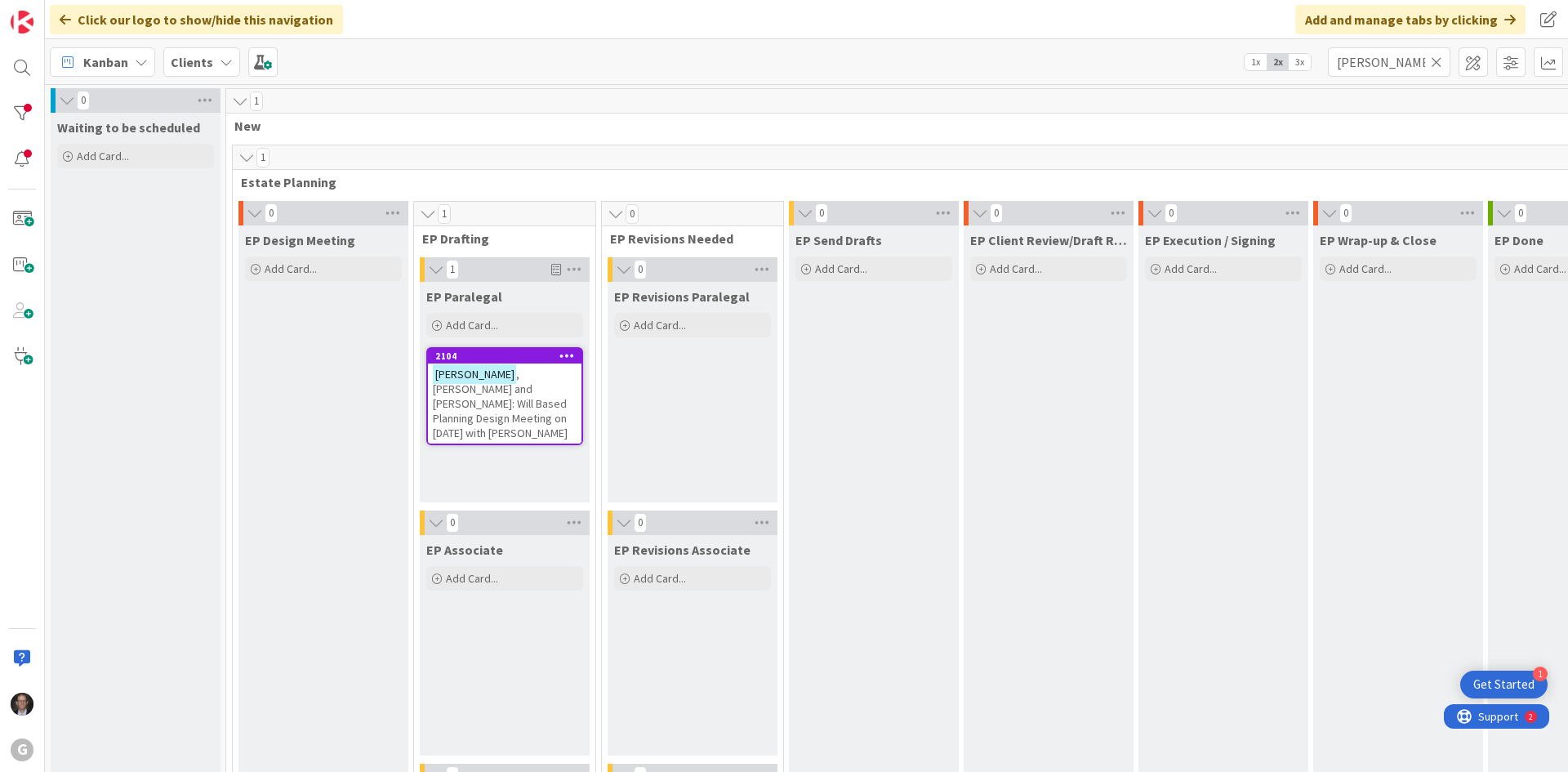
click at [1182, 60] on icon at bounding box center [1437, 61] width 12 height 15
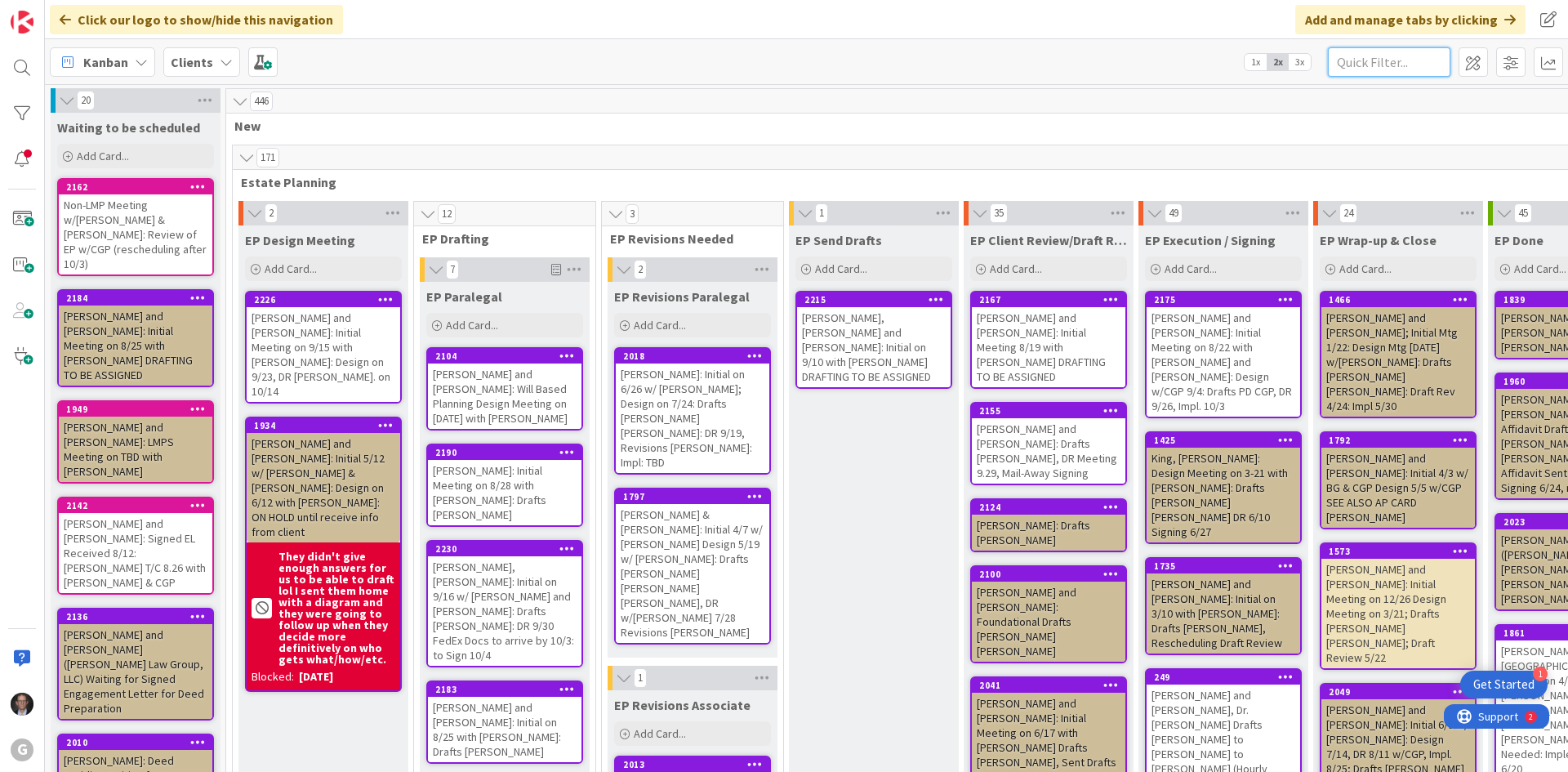
click at [1182, 68] on input "text" at bounding box center [1389, 62] width 122 height 29
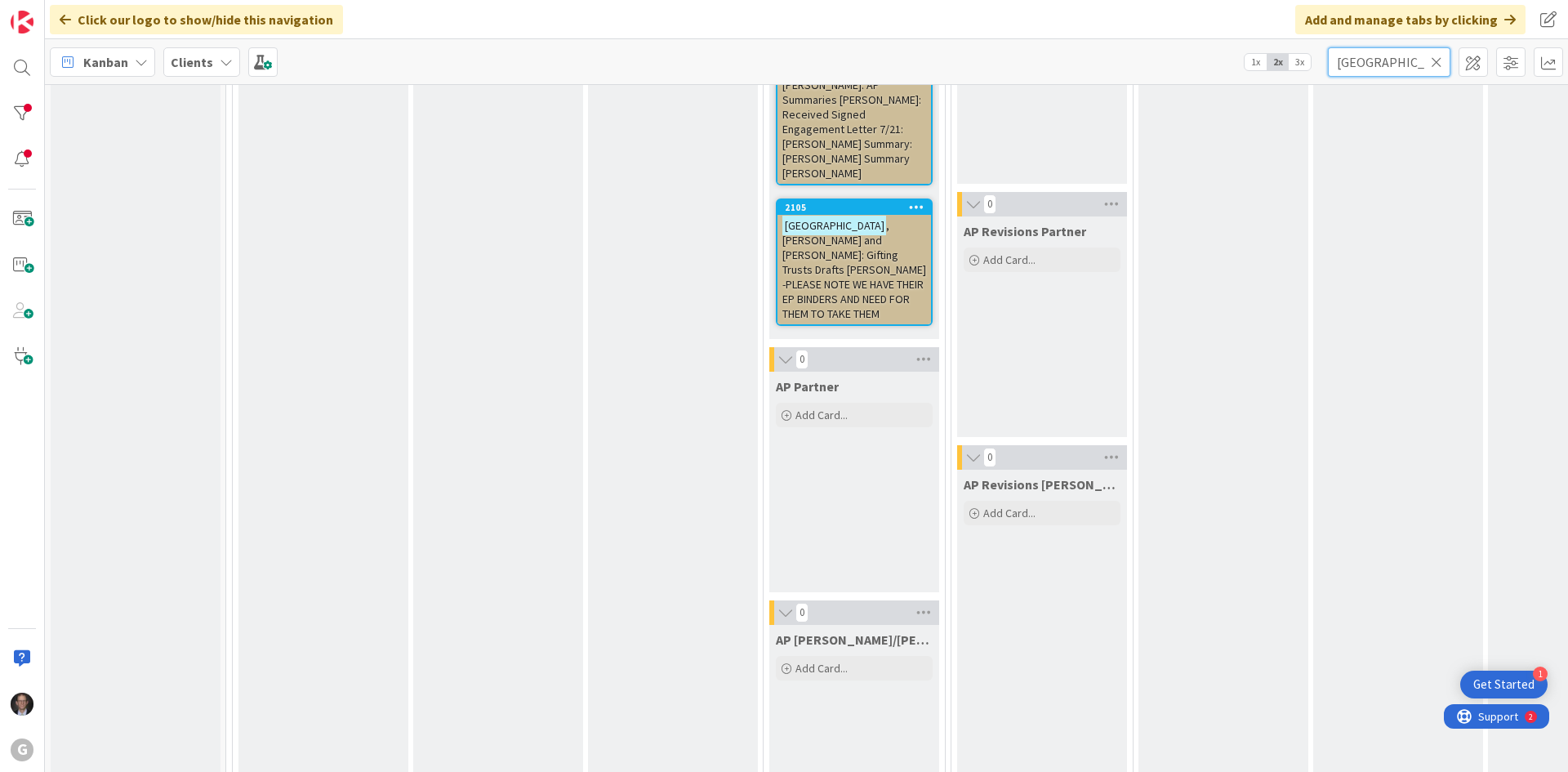
scroll to position [1470, 0]
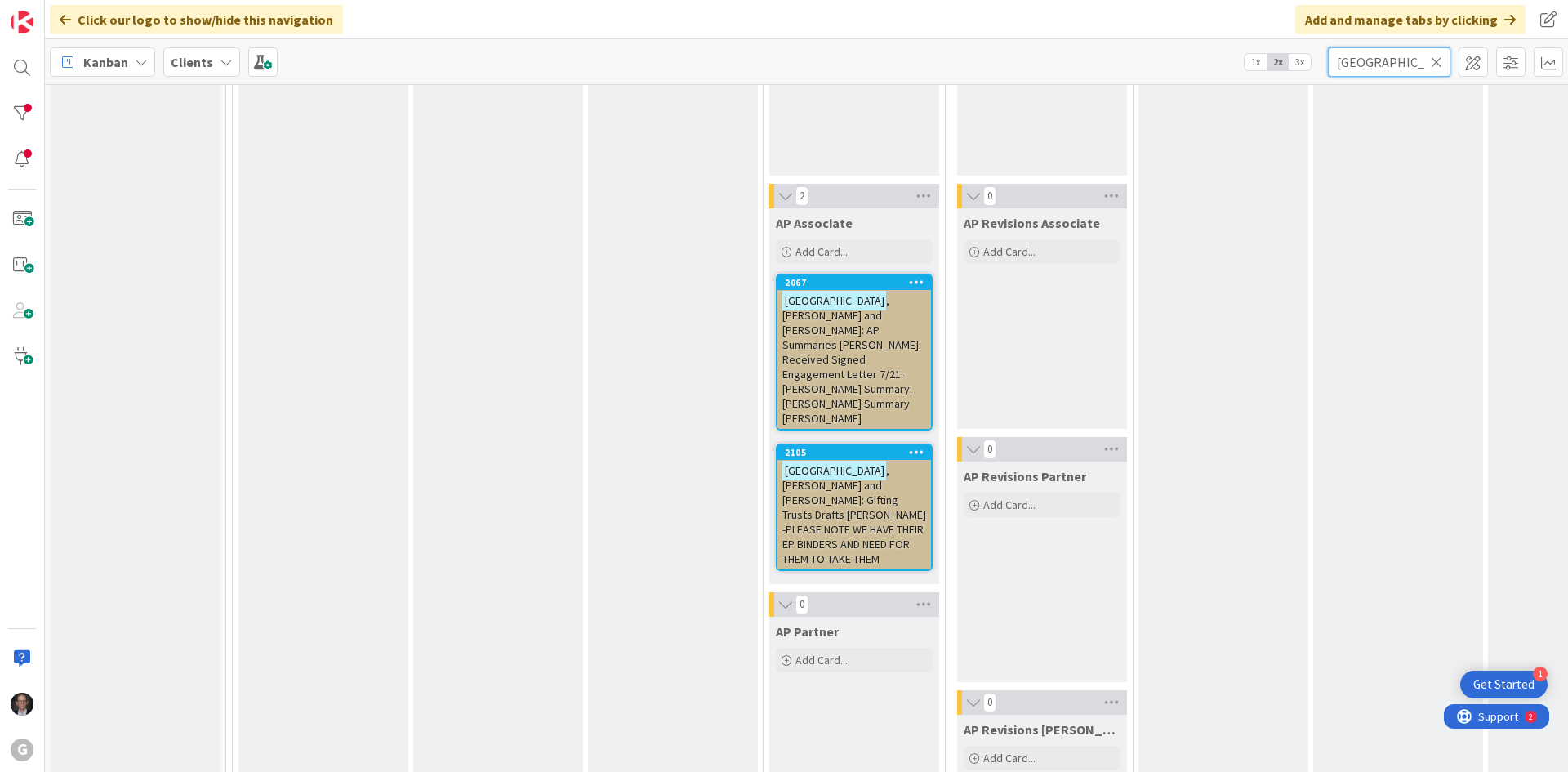
type input "Linville"
click at [862, 463] on span ", Bill and Kat: Gifting Trusts Drafts Joel Bobby -PLEASE NOTE WE HAVE THEIR EP …" at bounding box center [854, 515] width 144 height 103
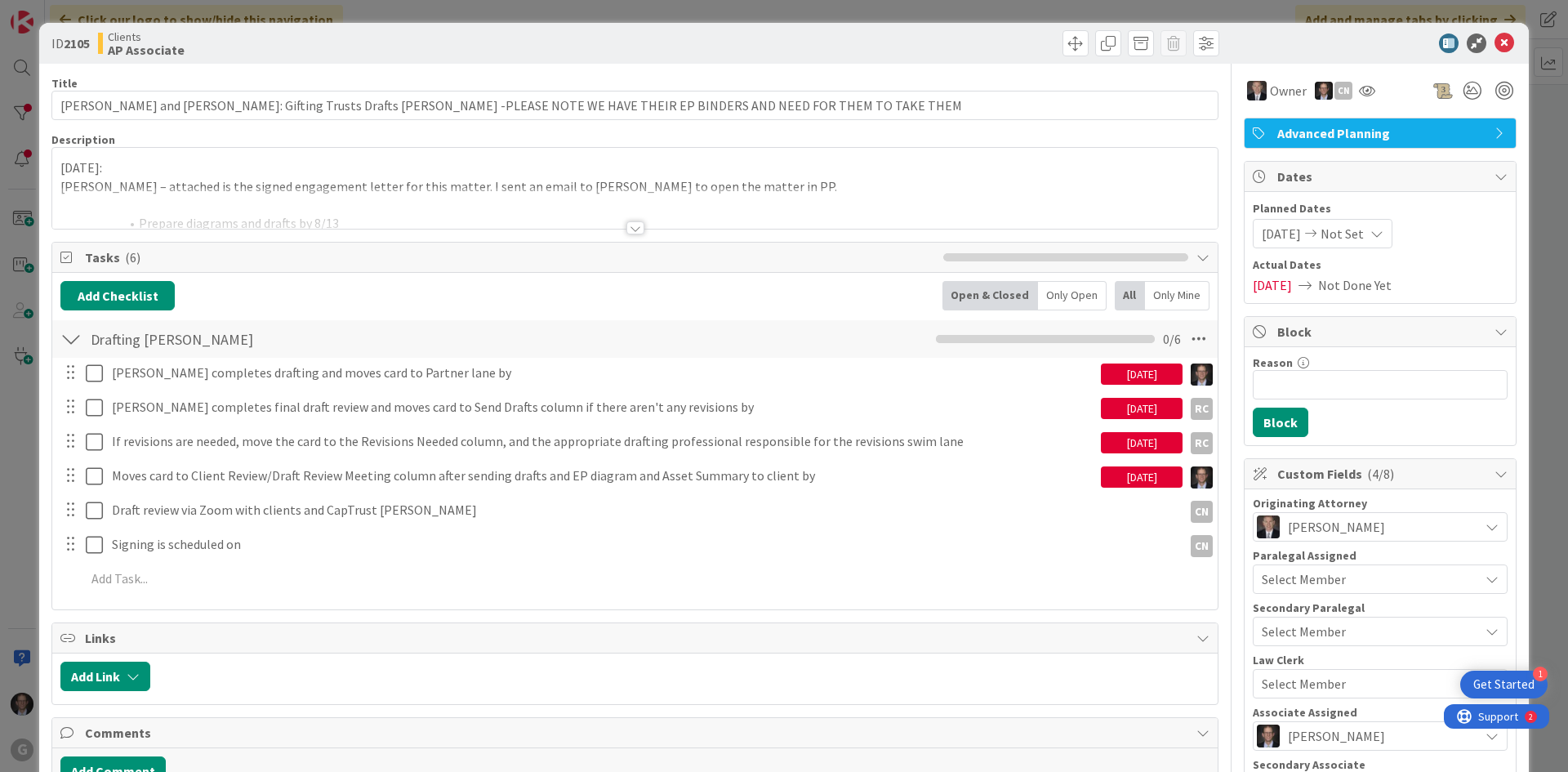
click at [626, 229] on div at bounding box center [635, 227] width 18 height 13
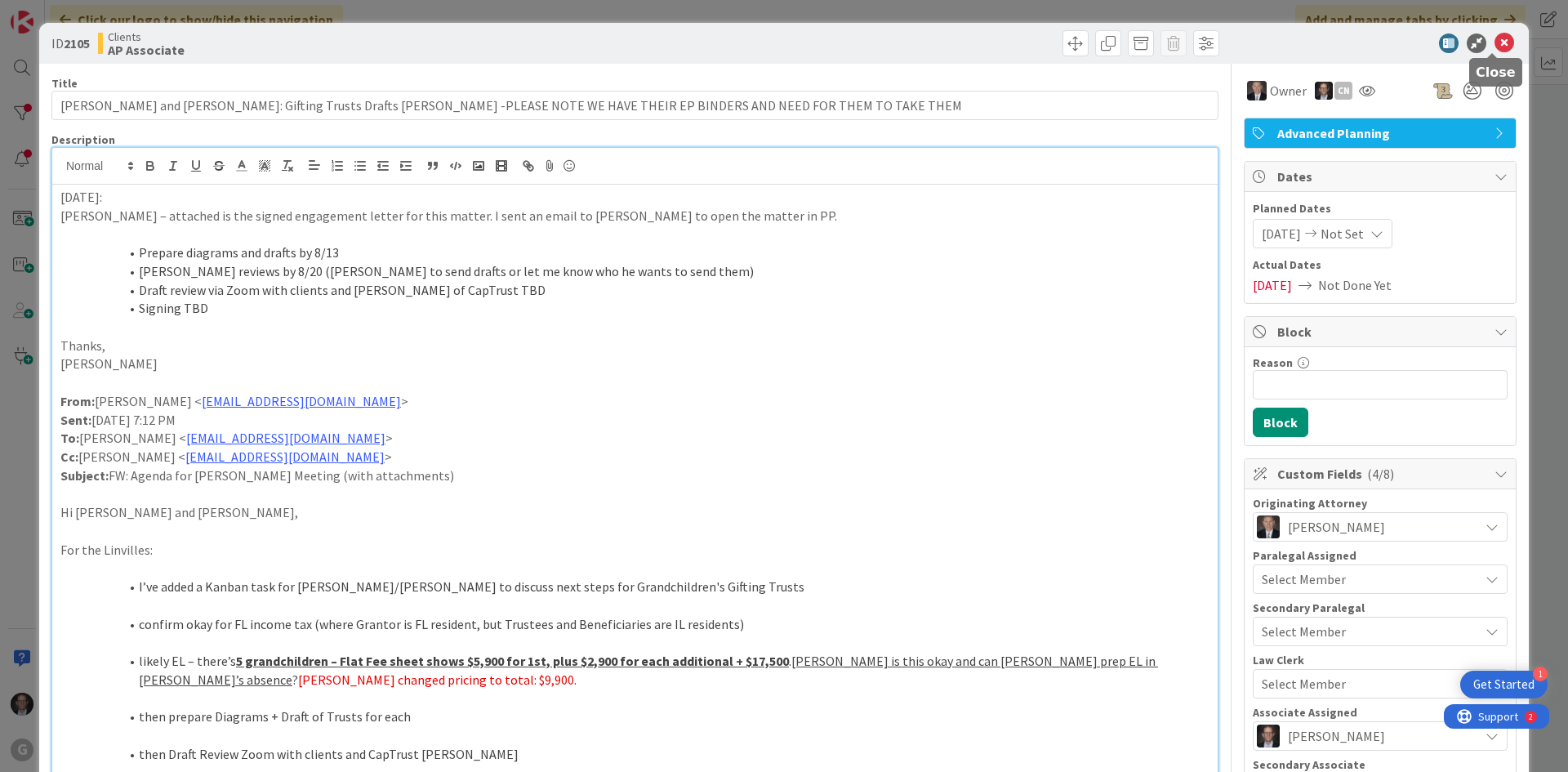
drag, startPoint x: 1492, startPoint y: 49, endPoint x: 1436, endPoint y: 113, distance: 85.0
click at [1182, 49] on icon at bounding box center [1504, 43] width 19 height 19
